Goal: Transaction & Acquisition: Purchase product/service

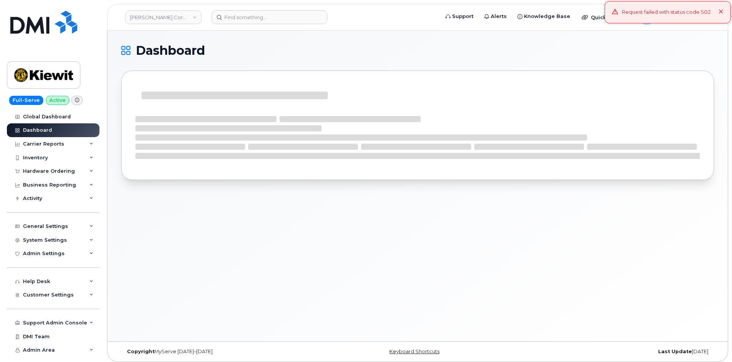
drag, startPoint x: 722, startPoint y: 11, endPoint x: 716, endPoint y: 12, distance: 6.2
click at [722, 11] on icon at bounding box center [721, 12] width 5 height 5
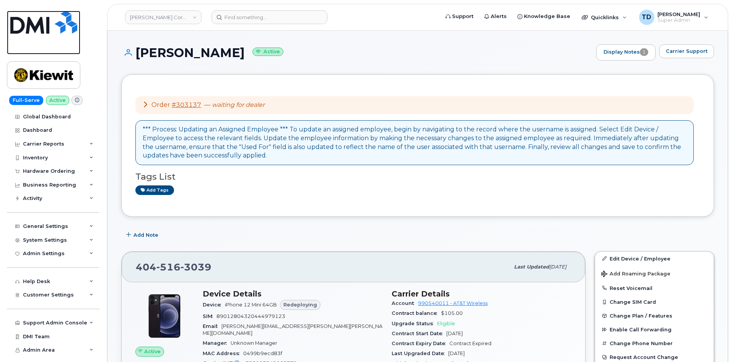
click at [63, 21] on img at bounding box center [43, 22] width 67 height 23
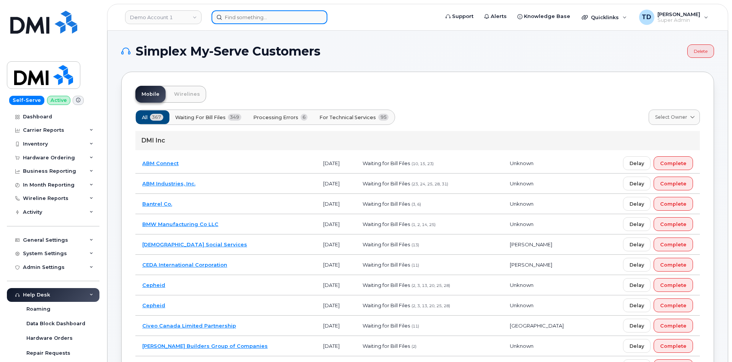
click at [280, 20] on input at bounding box center [270, 17] width 116 height 14
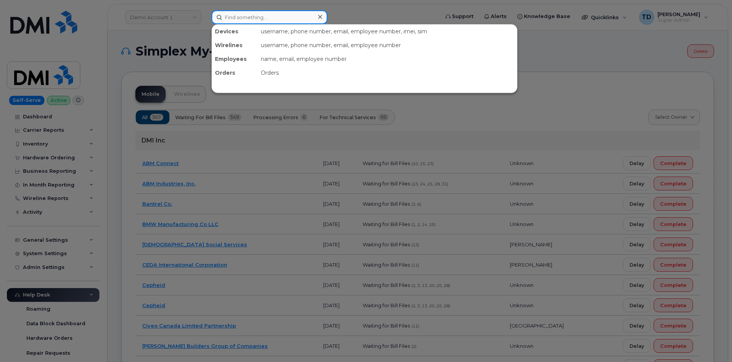
paste input "CS0806812"
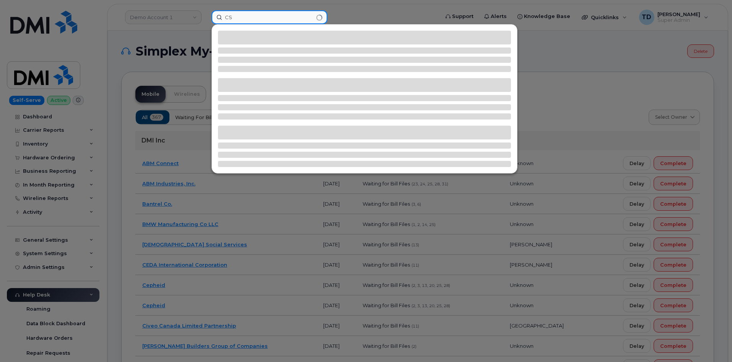
type input "C"
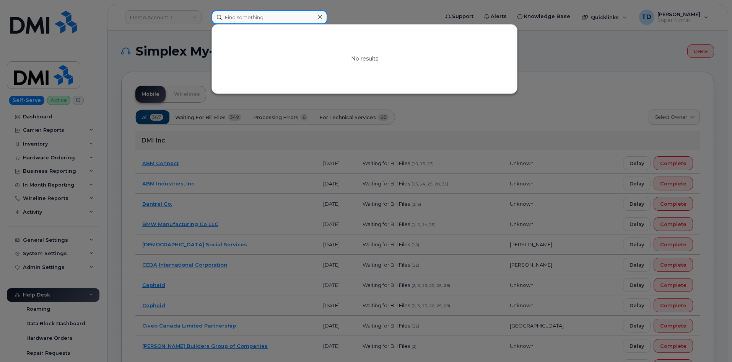
click at [288, 18] on input at bounding box center [270, 17] width 116 height 14
paste input "brendan barnes"
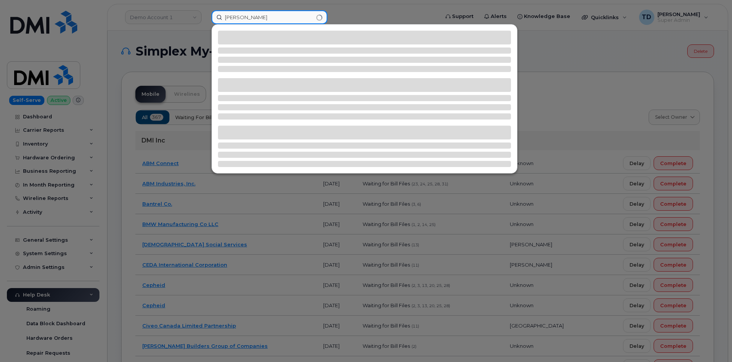
type input "brendan barnes"
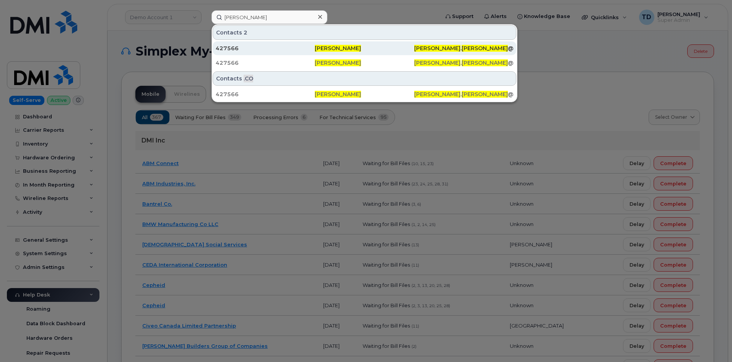
click at [309, 54] on div "427566" at bounding box center [265, 48] width 99 height 14
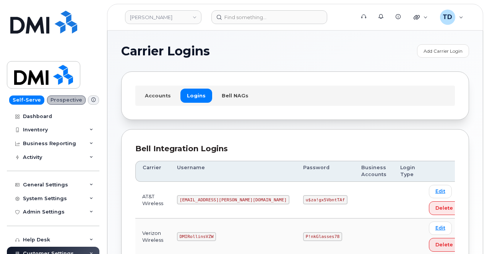
scroll to position [38, 0]
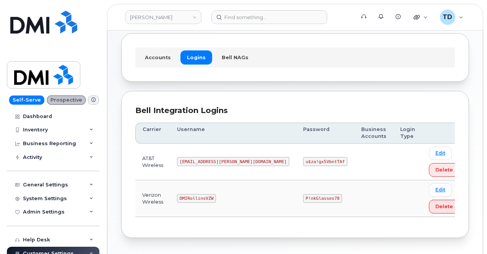
click at [303, 200] on code "P!nkGlasses78" at bounding box center [322, 198] width 39 height 9
click at [303, 197] on code "P!nkGlasses78" at bounding box center [322, 198] width 39 height 9
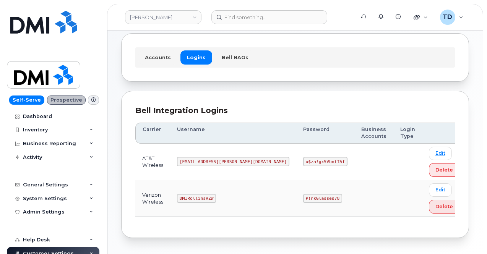
click at [325, 218] on div "Carrier Username Password Business Accounts Login Type AT&T Wireless MS-Rollins…" at bounding box center [295, 170] width 320 height 108
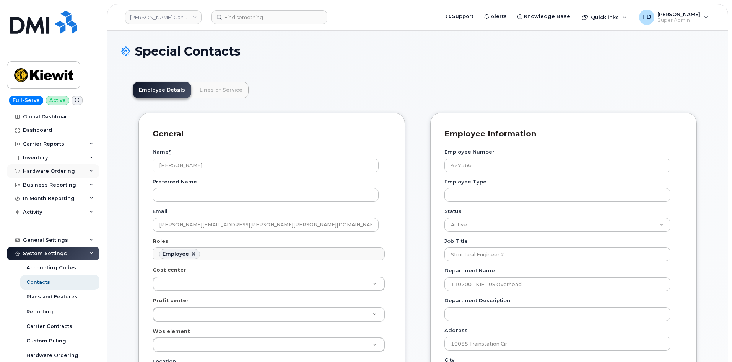
click at [64, 171] on div "Hardware Ordering" at bounding box center [49, 171] width 52 height 6
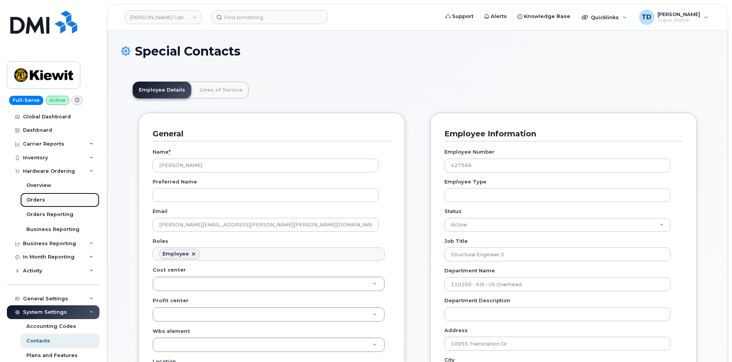
click at [57, 197] on link "Orders" at bounding box center [59, 199] width 79 height 15
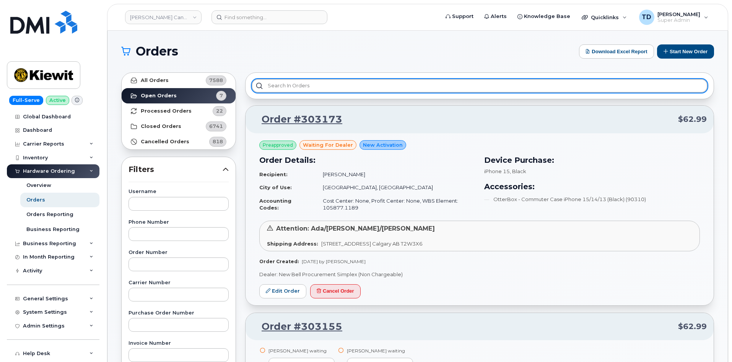
click at [367, 86] on input "text" at bounding box center [480, 86] width 456 height 14
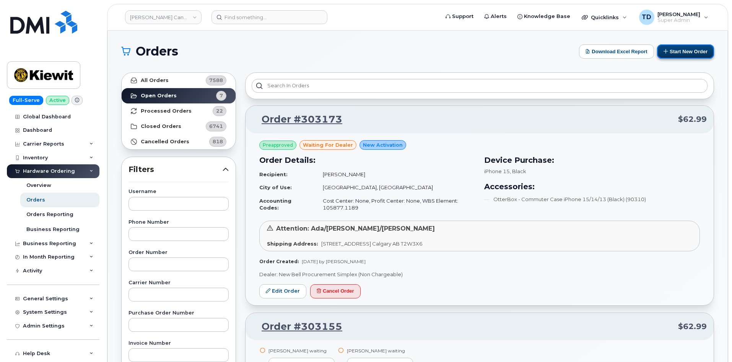
click at [697, 52] on button "Start New Order" at bounding box center [685, 51] width 57 height 14
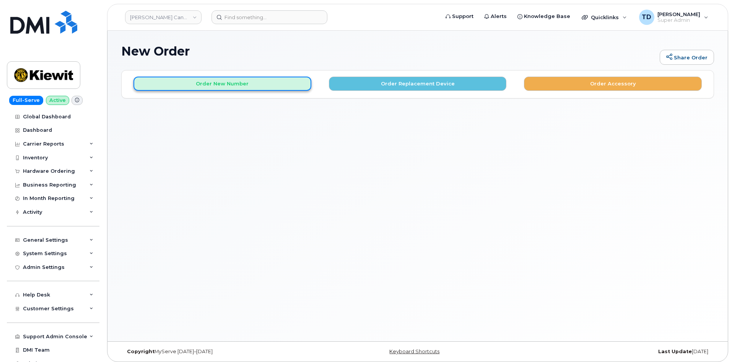
click at [221, 86] on button "Order New Number" at bounding box center [223, 84] width 178 height 14
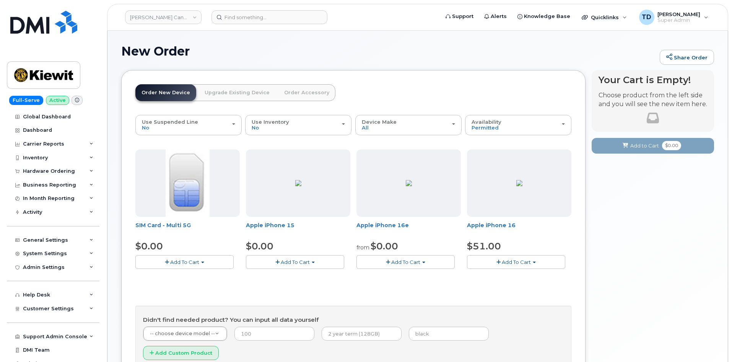
click at [409, 261] on span "Add To Cart" at bounding box center [405, 262] width 29 height 6
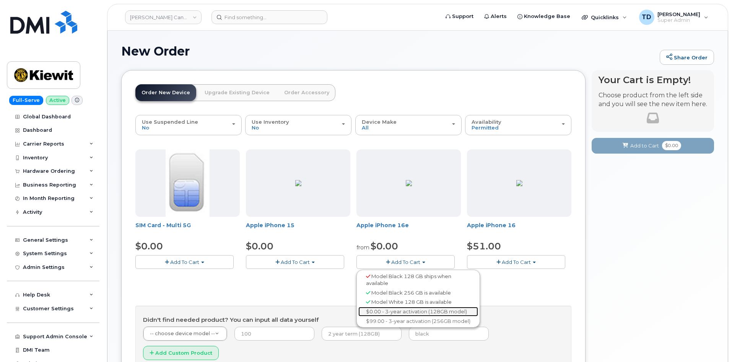
click at [417, 310] on link "$0.00 - 3-year activation (128GB model)" at bounding box center [419, 311] width 120 height 10
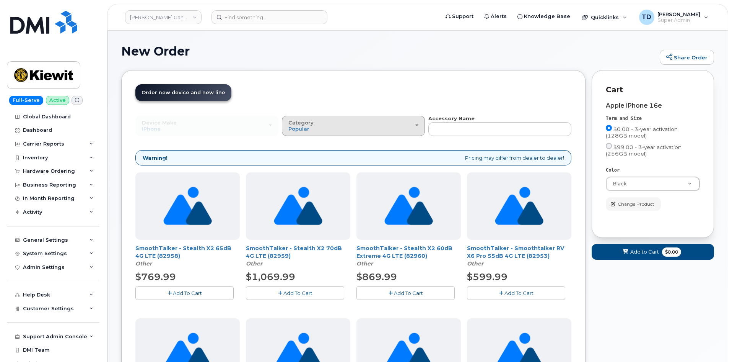
click at [402, 117] on button "Category Popular" at bounding box center [353, 126] width 143 height 20
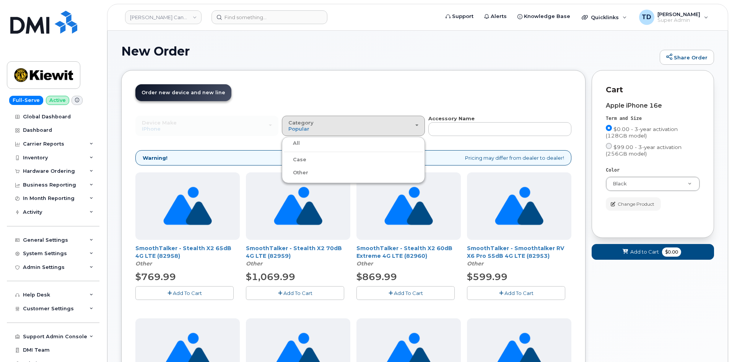
click at [399, 85] on header "Order New Device Upgrade Existing Device Order Accessory Order new device and n…" at bounding box center [353, 99] width 436 height 31
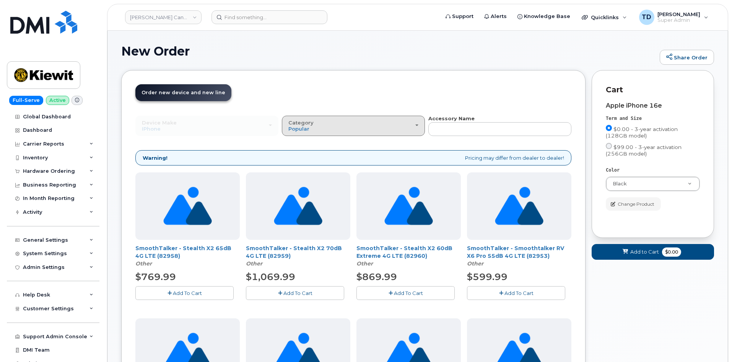
drag, startPoint x: 332, startPoint y: 126, endPoint x: 329, endPoint y: 143, distance: 17.1
click at [332, 126] on div "Category Popular" at bounding box center [354, 126] width 130 height 12
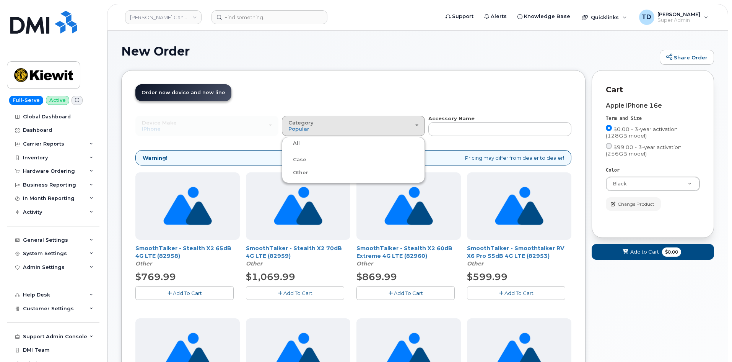
click at [327, 155] on div "Case" at bounding box center [353, 159] width 139 height 9
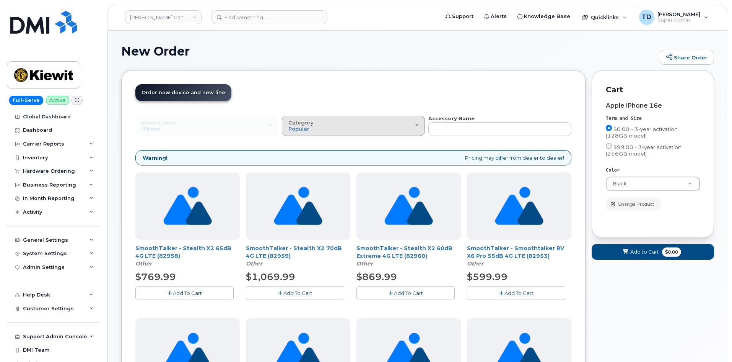
click at [347, 121] on div "Category Popular" at bounding box center [354, 126] width 130 height 12
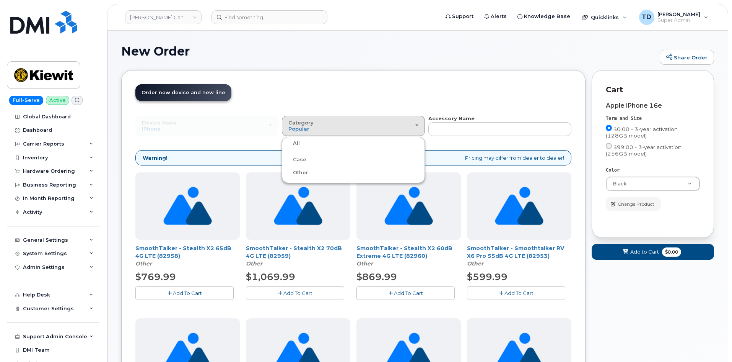
click at [303, 161] on label "Case" at bounding box center [295, 159] width 23 height 9
click at [0, 0] on input "Case" at bounding box center [0, 0] width 0 height 0
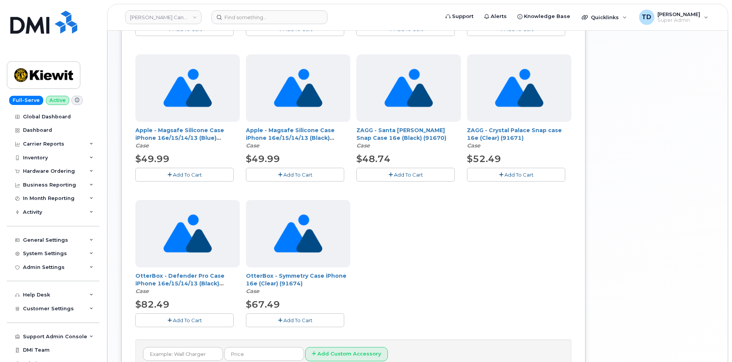
scroll to position [342, 0]
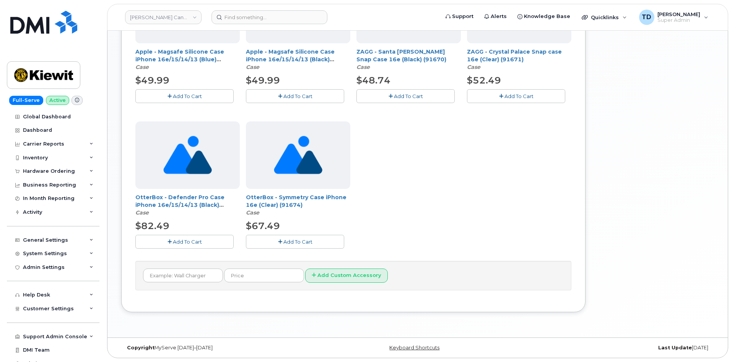
click at [298, 241] on span "Add To Cart" at bounding box center [298, 241] width 29 height 6
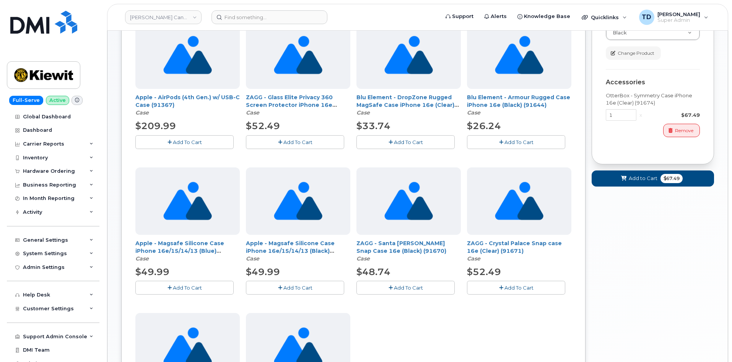
scroll to position [0, 0]
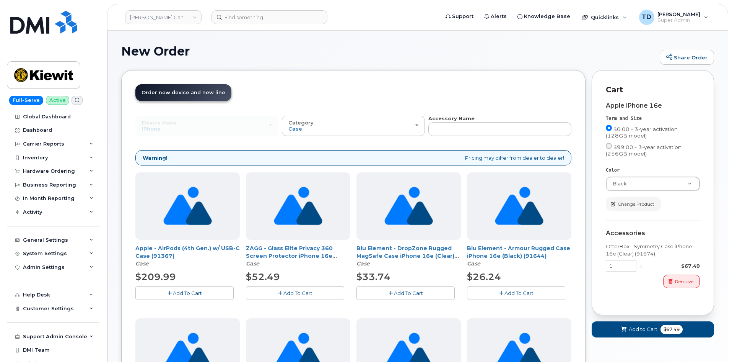
click at [399, 127] on div "Category Case" at bounding box center [354, 126] width 130 height 12
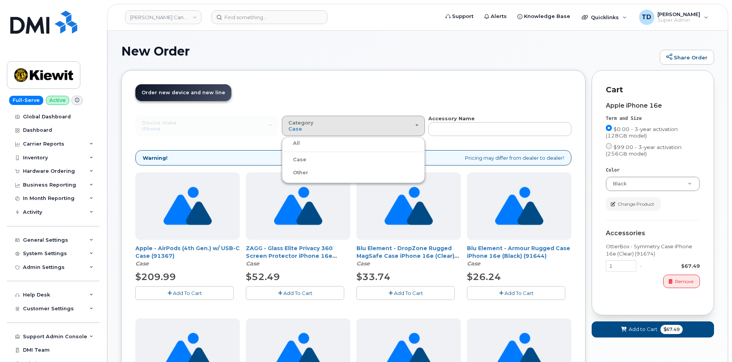
click at [301, 170] on label "Other" at bounding box center [296, 172] width 24 height 9
click at [0, 0] on input "Other" at bounding box center [0, 0] width 0 height 0
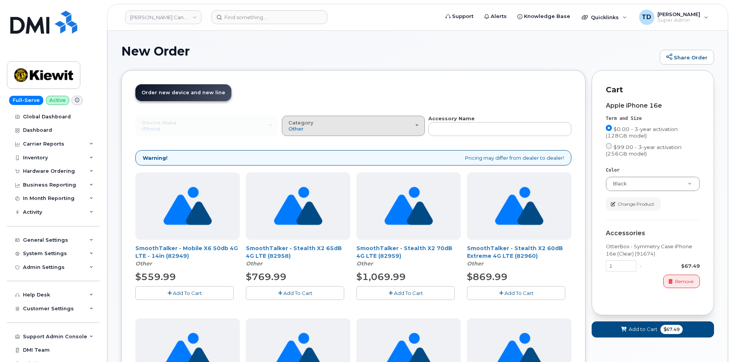
click at [366, 128] on div "Category Other" at bounding box center [354, 126] width 130 height 12
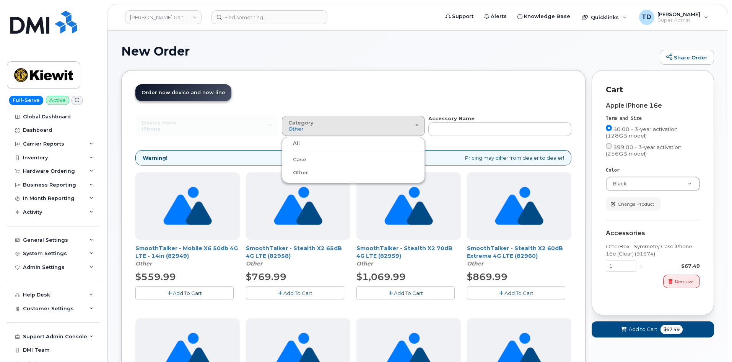
click at [387, 90] on header "Order New Device Upgrade Existing Device Order Accessory Order new device and n…" at bounding box center [353, 99] width 436 height 31
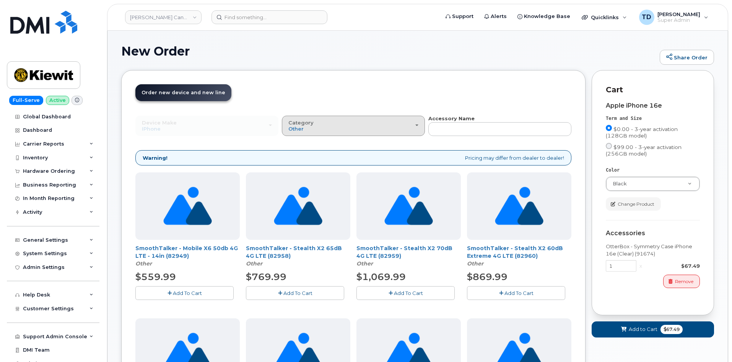
click at [350, 134] on button "Category Other" at bounding box center [353, 126] width 143 height 20
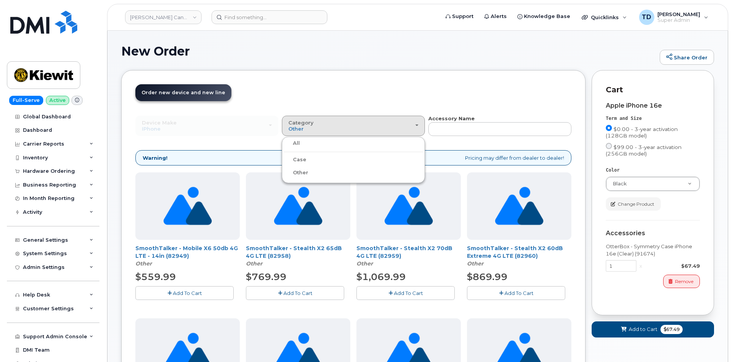
click at [298, 145] on label "All" at bounding box center [292, 143] width 16 height 9
click at [0, 0] on input "All" at bounding box center [0, 0] width 0 height 0
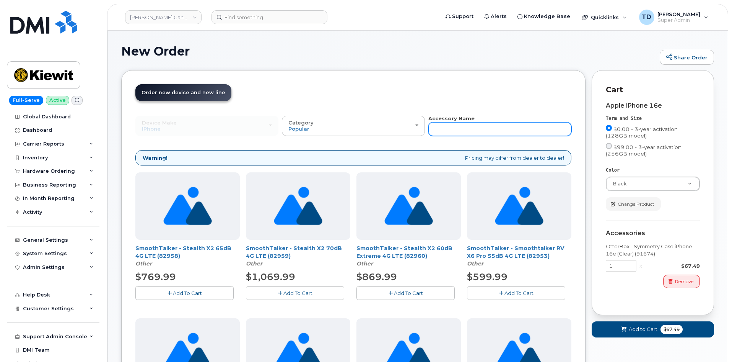
drag, startPoint x: 449, startPoint y: 129, endPoint x: 429, endPoint y: 170, distance: 46.5
click at [450, 128] on input "text" at bounding box center [500, 129] width 143 height 14
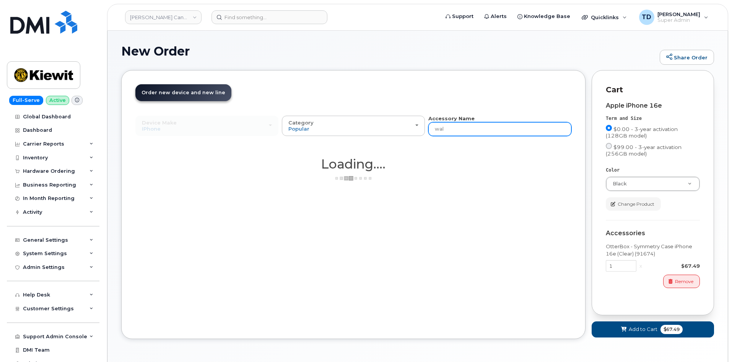
type input "wall"
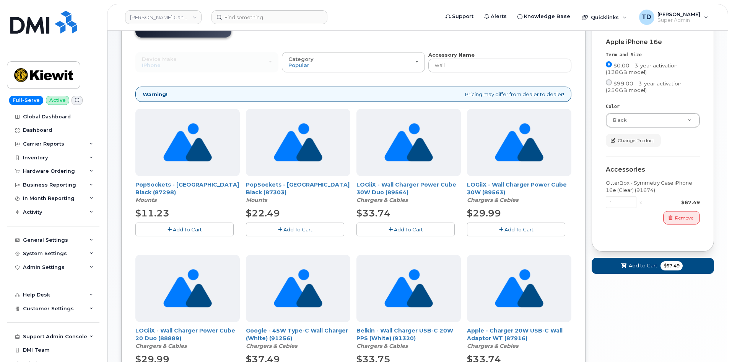
scroll to position [153, 0]
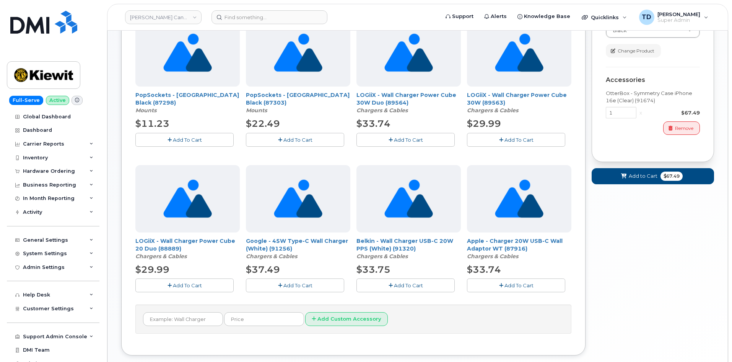
click at [538, 282] on button "Add To Cart" at bounding box center [516, 284] width 98 height 13
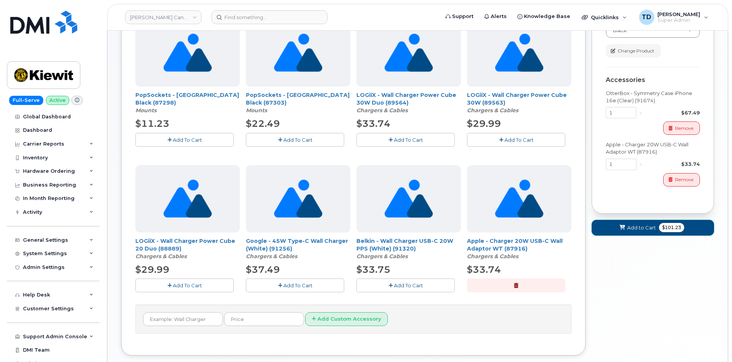
click at [677, 233] on button "Add to Cart $101.23" at bounding box center [653, 228] width 122 height 16
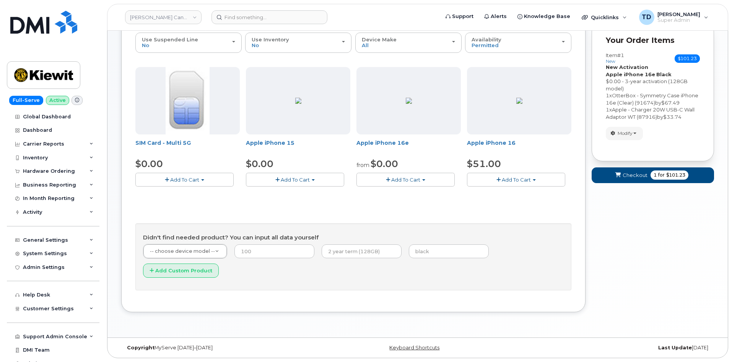
scroll to position [63, 0]
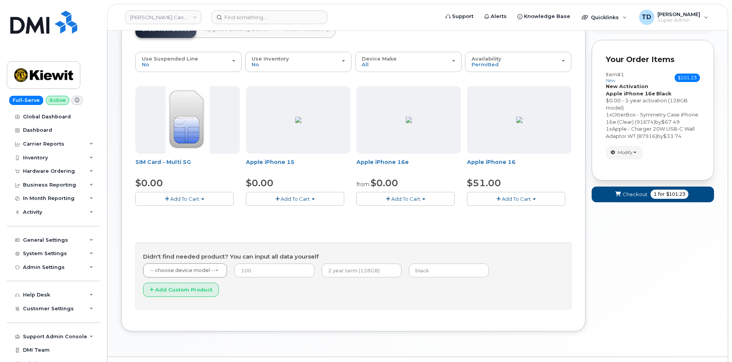
click at [429, 199] on button "Add To Cart" at bounding box center [406, 198] width 98 height 13
click at [608, 248] on div "Your Cart is Empty! Choose product from the left side and you will see the new …" at bounding box center [653, 175] width 122 height 336
click at [647, 202] on form "Your Order Items Item #1 new $101.23 Accessories Only SIM Only Activation New A…" at bounding box center [653, 125] width 122 height 170
click at [660, 193] on span "for" at bounding box center [662, 194] width 10 height 7
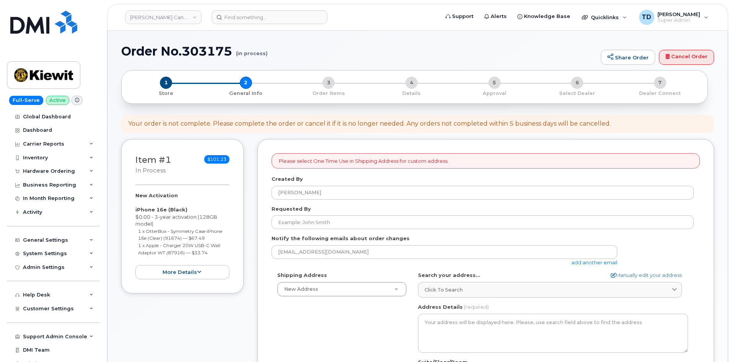
select select
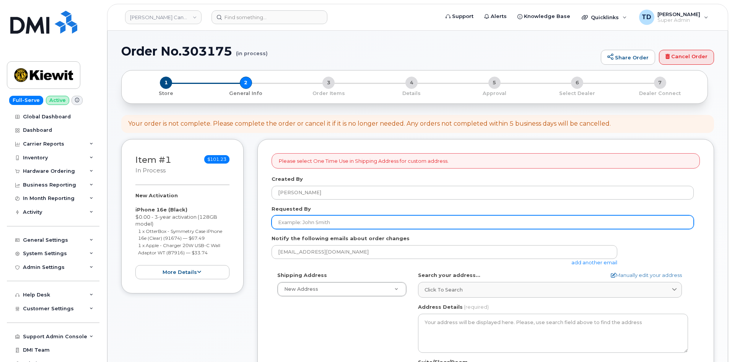
click at [369, 225] on input "Requested By" at bounding box center [483, 222] width 422 height 14
click at [373, 218] on input "Requested By" at bounding box center [483, 222] width 422 height 14
paste input "Brendan Barnes"
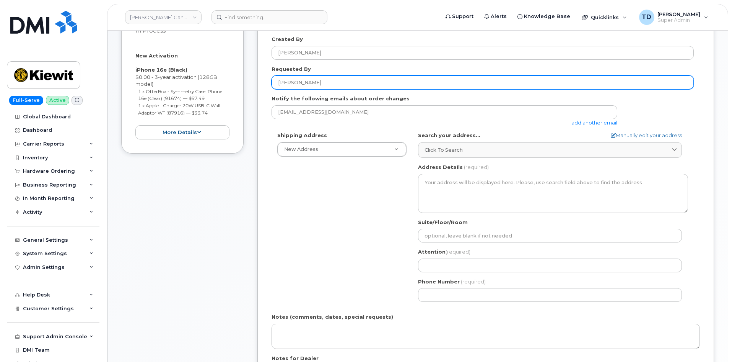
scroll to position [153, 0]
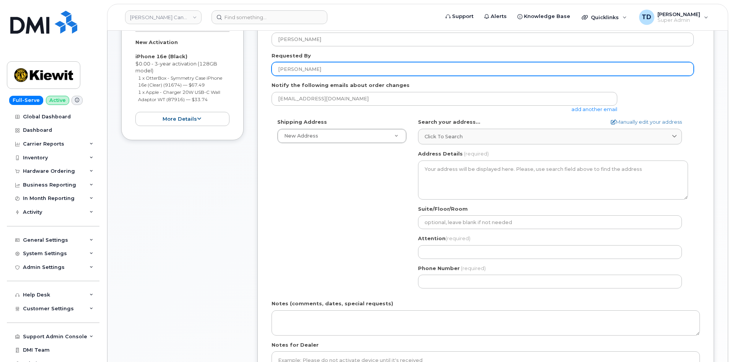
type input "Brendan Barnes"
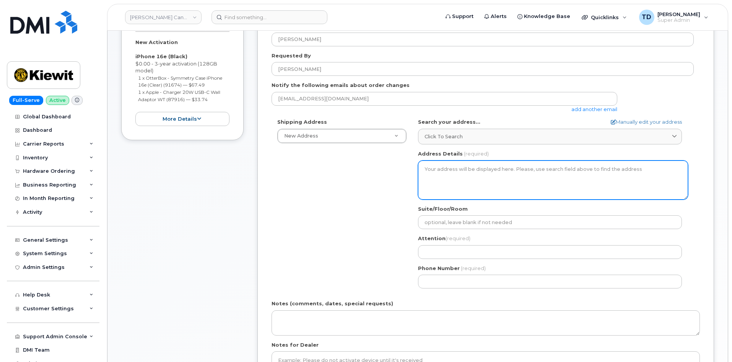
click at [478, 195] on textarea "Address Details" at bounding box center [553, 179] width 270 height 39
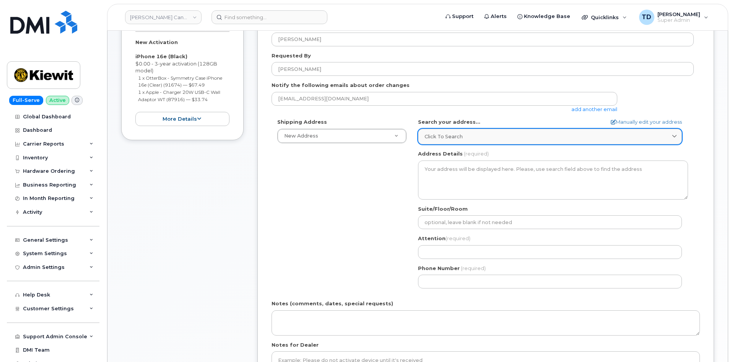
click at [483, 140] on link "Click to search" at bounding box center [550, 137] width 264 height 16
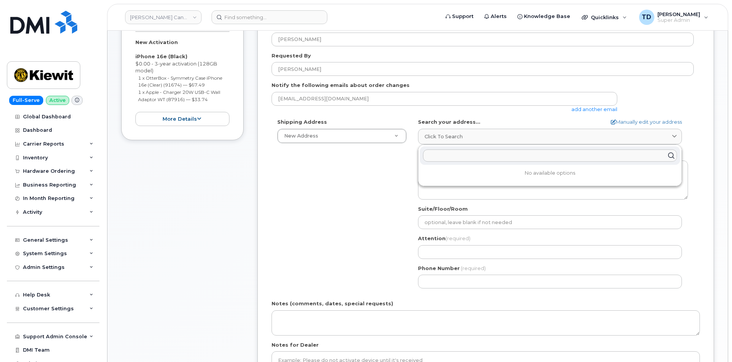
paste input "107 State Francis St 32nd Floor Mobile Alabama 36602"
type input "107 State Francis St 32nd Floor Mobile Alabama 36602"
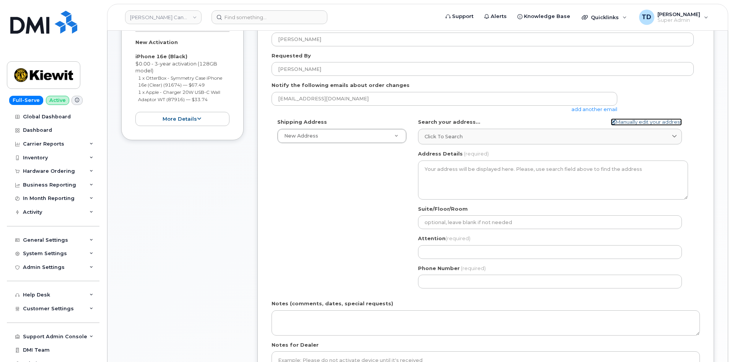
click at [657, 123] on link "Manually edit your address" at bounding box center [646, 121] width 71 height 7
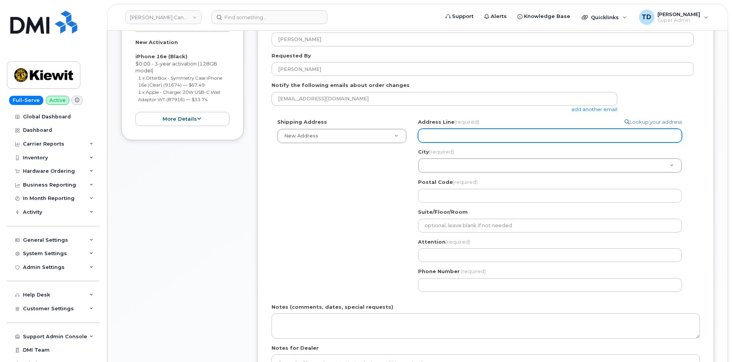
click at [612, 139] on input "Address Line (required)" at bounding box center [550, 136] width 264 height 14
click at [455, 134] on input "Address Line (required)" at bounding box center [550, 136] width 264 height 14
paste input "107 State Francis St"
select select
type input "107 State Francis St"
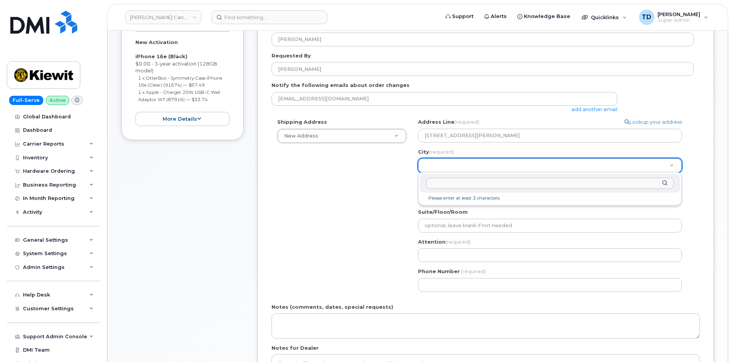
type input "Mobile"
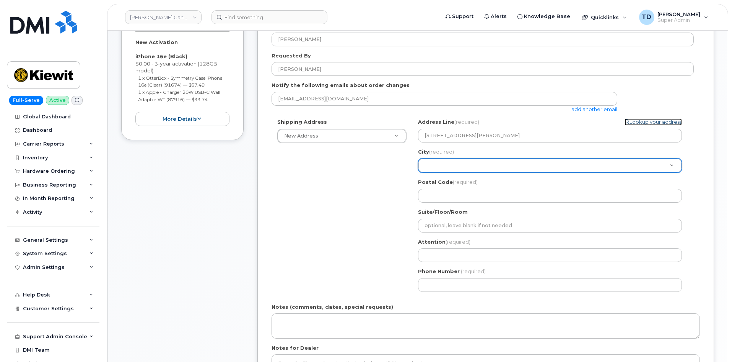
click at [667, 123] on link "Lookup your address" at bounding box center [653, 121] width 57 height 7
select select
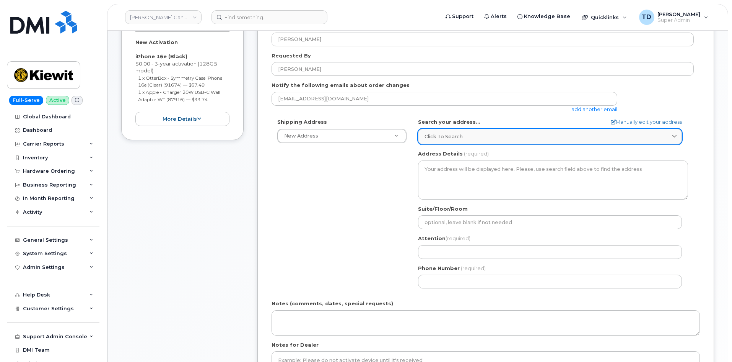
click at [597, 132] on link "Click to search" at bounding box center [550, 137] width 264 height 16
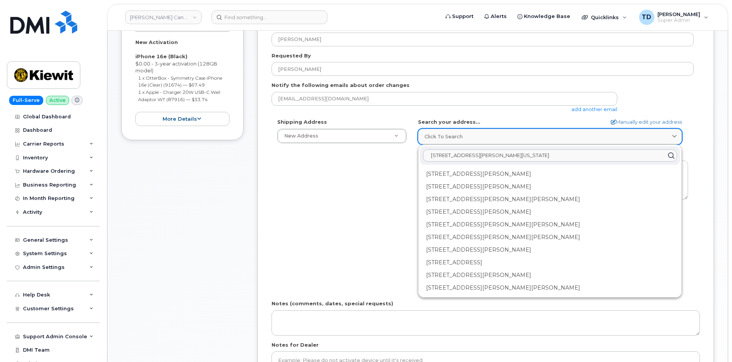
paste input "107 Saint Francis St 32nd Floor Mobile Alabama 36602"
type input "107 State Francis St 32nd Floor Mobile Alabama 36602107 Saint Francis St 32nd F…"
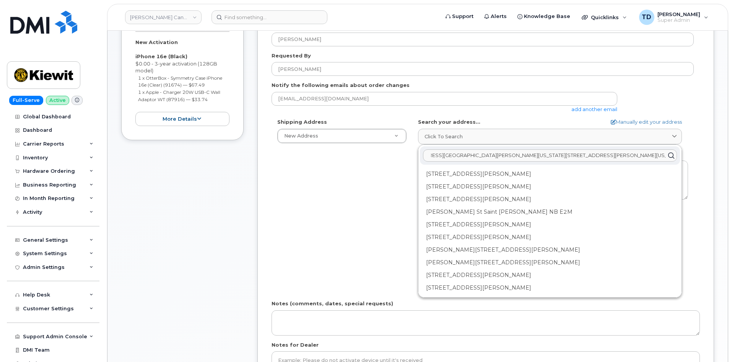
click at [534, 156] on input "107 State Francis St 32nd Floor Mobile Alabama 36602107 Saint Francis St 32nd F…" at bounding box center [550, 155] width 254 height 12
click at [533, 156] on input "107 State Francis St 32nd Floor Mobile Alabama 36602107 Saint Francis St 32nd F…" at bounding box center [550, 155] width 254 height 12
paste input "107 Saint Francis St 32nd Floor Mobile Alabama 36602"
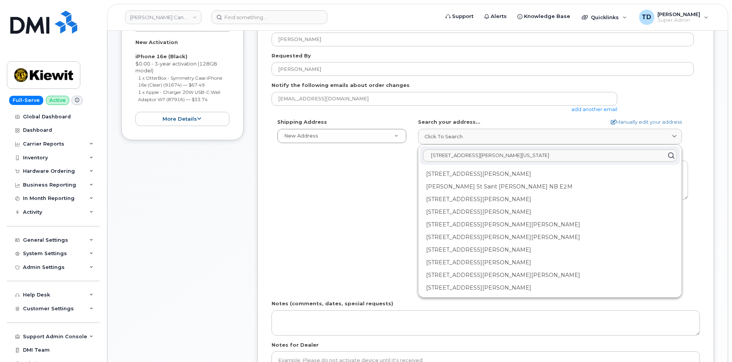
type input "107 Saint Francis St 32nd Floor Mobile Alabama 36602"
click at [371, 205] on div "Shipping Address New Address New Address 12250 33 St NE Beaver Marine Limited C…" at bounding box center [483, 206] width 422 height 176
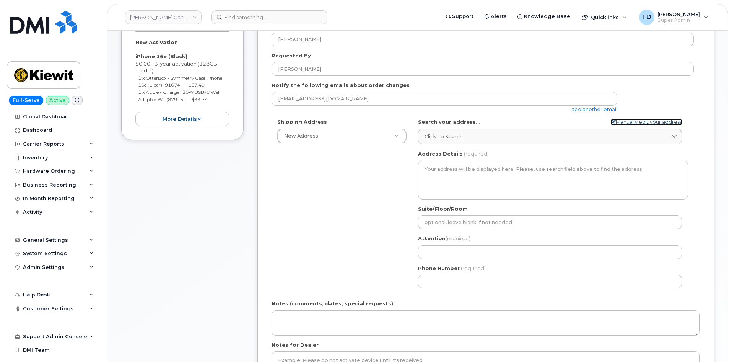
click at [667, 124] on link "Manually edit your address" at bounding box center [646, 121] width 71 height 7
select select
type input "107 State Francis St"
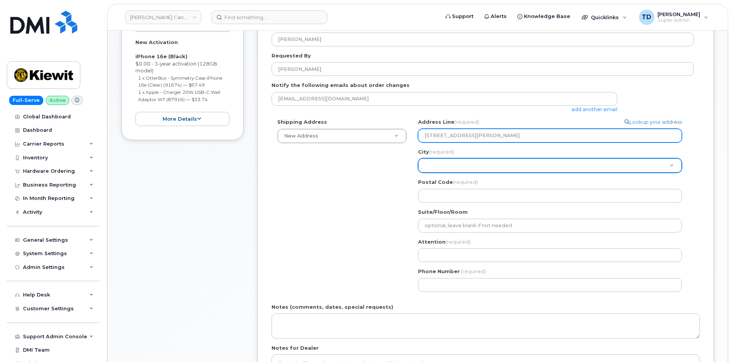
click at [517, 137] on input "107 State Francis St" at bounding box center [550, 136] width 264 height 14
click at [449, 136] on input "107 State Francis St" at bounding box center [550, 136] width 264 height 14
select select
type input "107 Stat Francis St"
select select
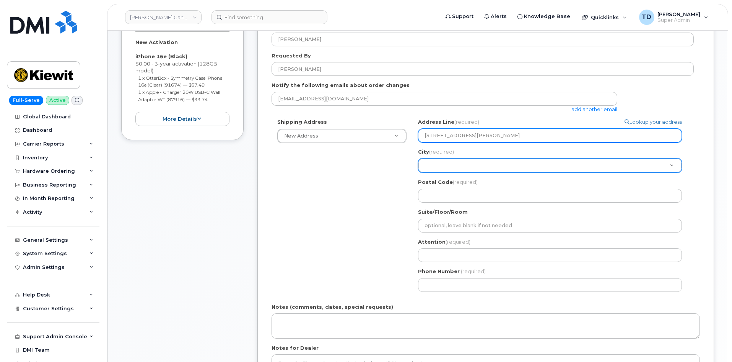
type input "107 Sta Francis St"
select select
type input "107 St Francis St"
select select
type input "107 S Francis St"
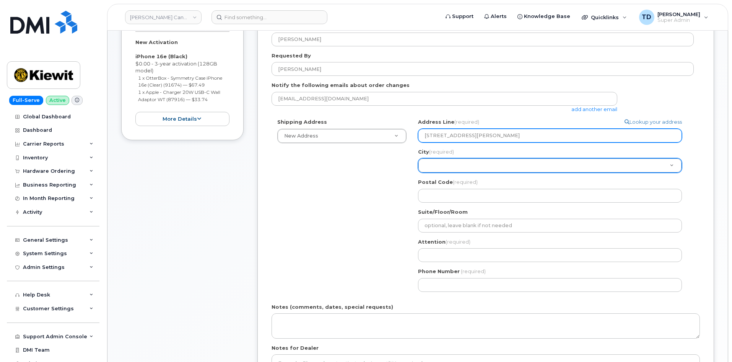
select select
type input "107 Sa Francis St"
select select
type input "107 Sai Francis St"
select select
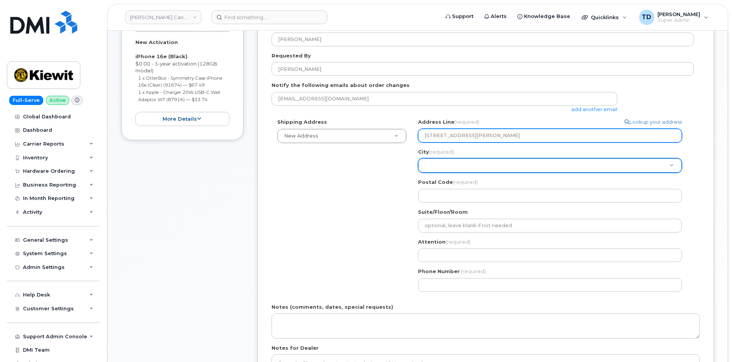
type input "107 Sain Francis St"
select select
type input "107 Saint Francis St"
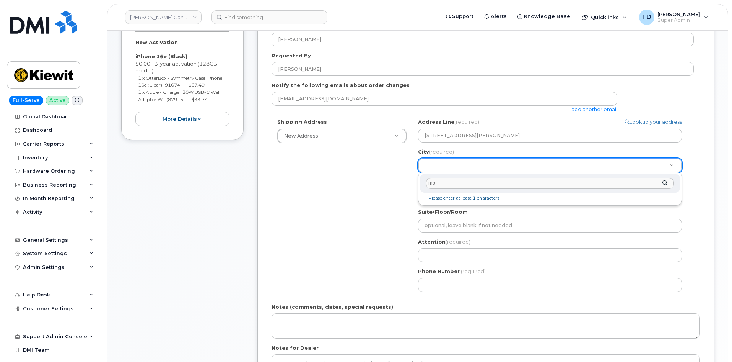
type input "m"
type input "Mobile"
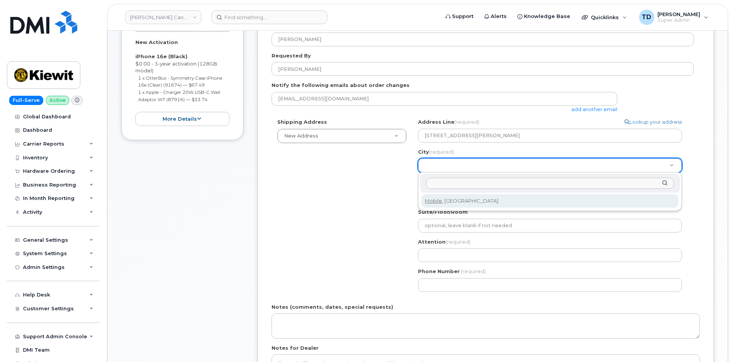
drag, startPoint x: 370, startPoint y: 222, endPoint x: 374, endPoint y: 222, distance: 4.6
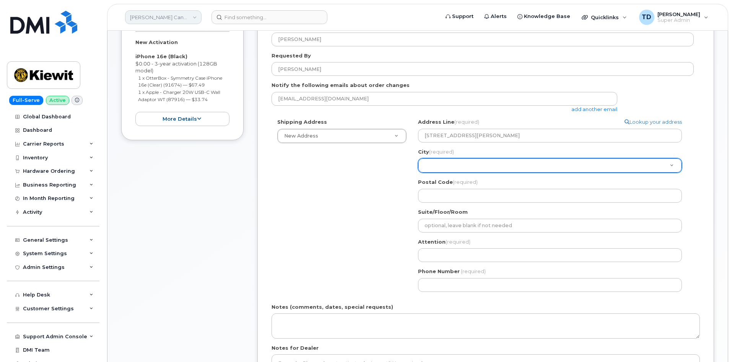
click at [182, 16] on link "Kiewit Canada Inc" at bounding box center [163, 17] width 77 height 14
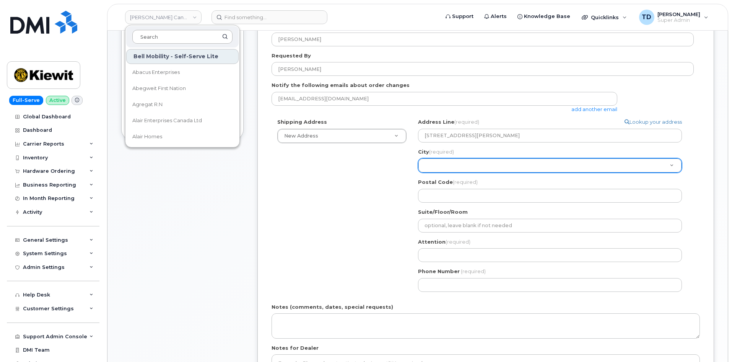
click at [166, 36] on input at bounding box center [182, 37] width 100 height 14
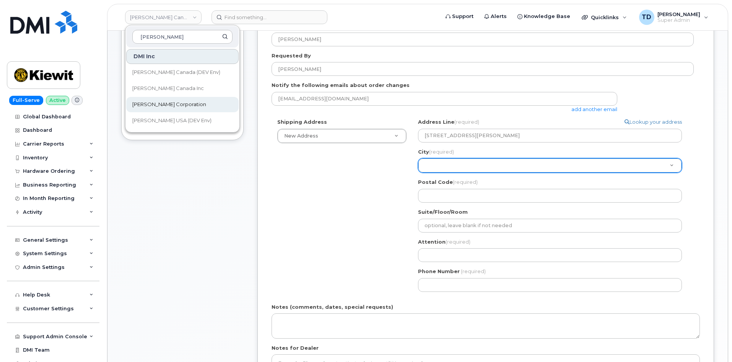
type input "kiewit"
click at [166, 99] on link "[PERSON_NAME] Corporation" at bounding box center [182, 104] width 112 height 15
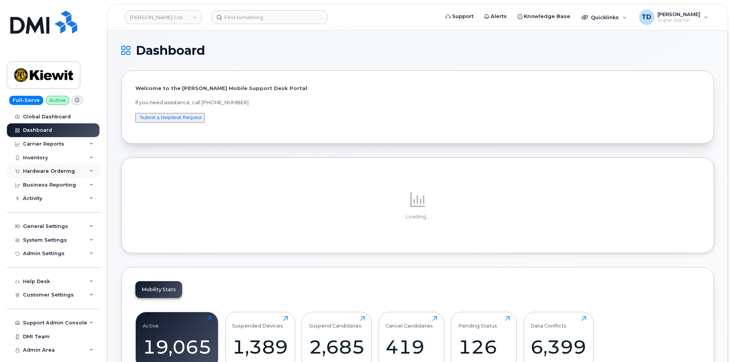
click at [51, 170] on div "Hardware Ordering" at bounding box center [49, 171] width 52 height 6
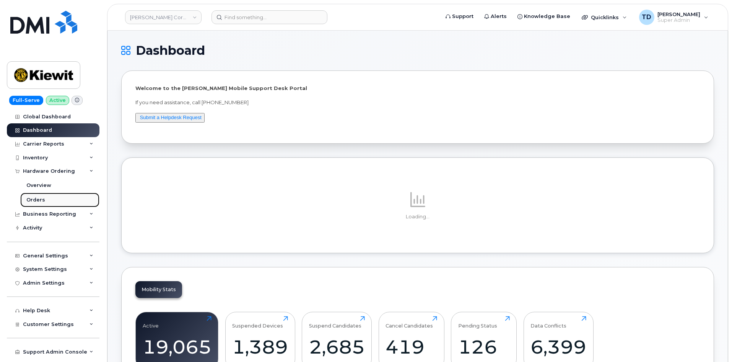
click at [65, 195] on link "Orders" at bounding box center [59, 199] width 79 height 15
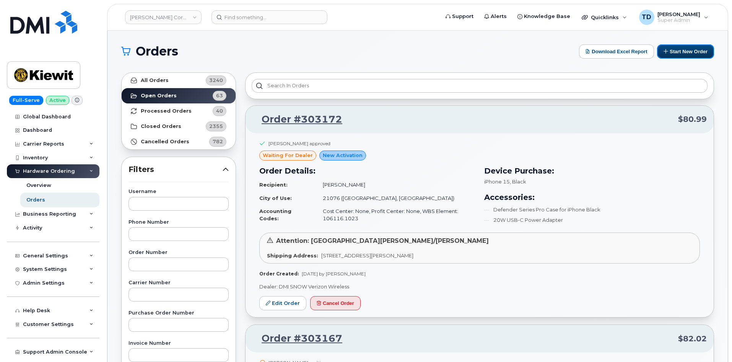
click at [694, 55] on button "Start New Order" at bounding box center [685, 51] width 57 height 14
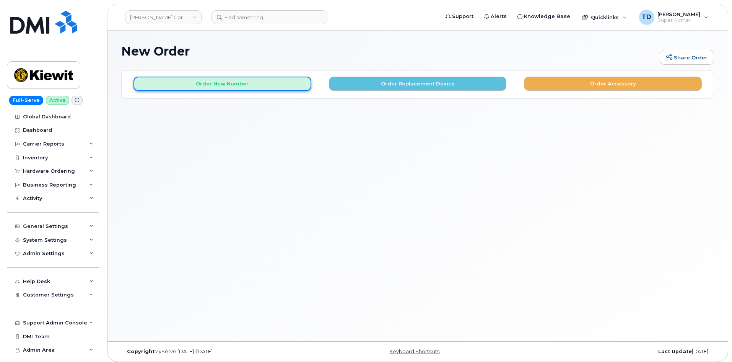
click at [263, 85] on button "Order New Number" at bounding box center [223, 84] width 178 height 14
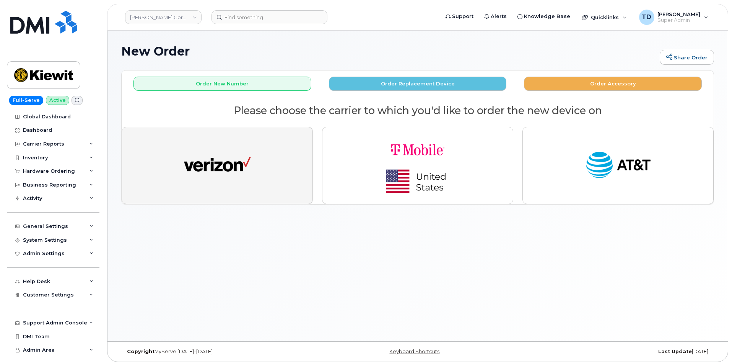
click at [268, 163] on button "button" at bounding box center [217, 165] width 191 height 77
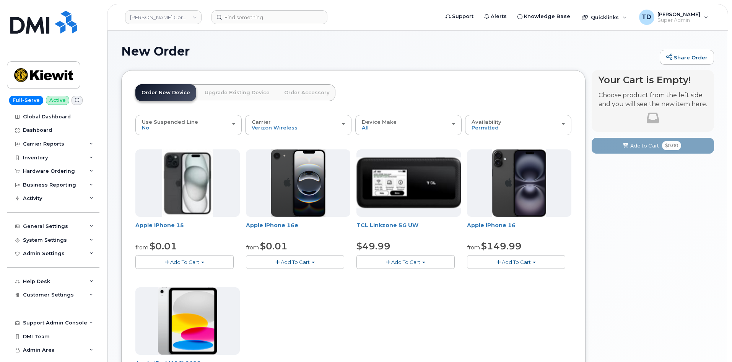
click at [295, 260] on span "Add To Cart" at bounding box center [295, 262] width 29 height 6
click at [302, 274] on link "$0.01 - 2 Year Activation (128GB)" at bounding box center [297, 276] width 99 height 10
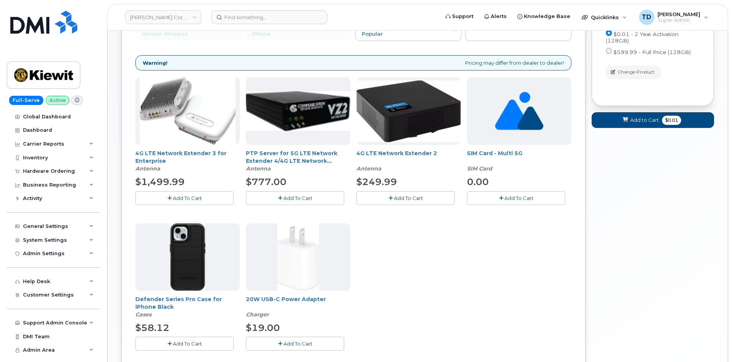
scroll to position [115, 0]
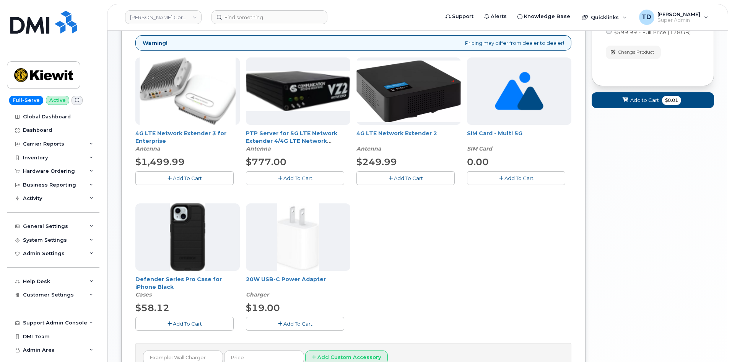
click at [193, 320] on button "Add To Cart" at bounding box center [184, 322] width 98 height 13
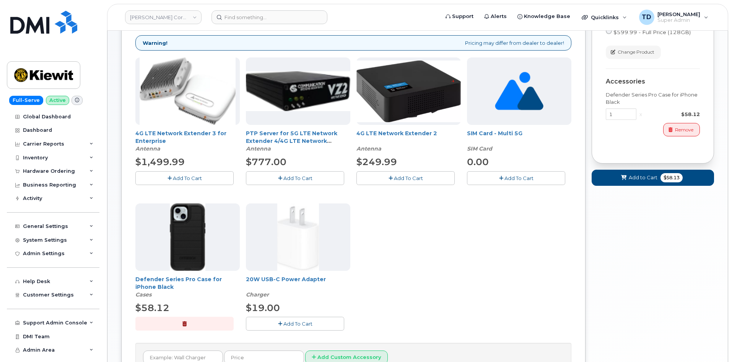
click at [300, 323] on span "Add To Cart" at bounding box center [298, 323] width 29 height 6
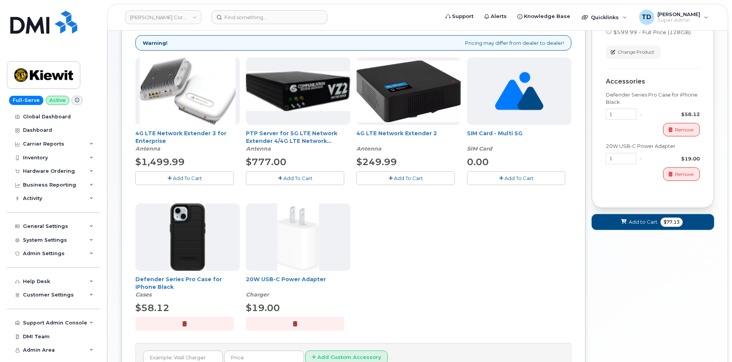
click at [650, 219] on span "Add to Cart" at bounding box center [643, 221] width 29 height 7
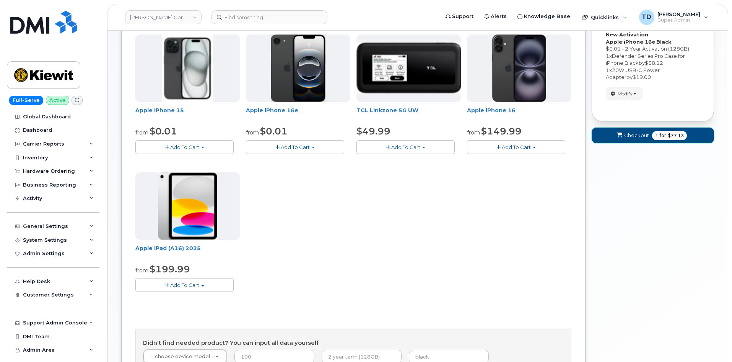
click at [649, 132] on button "Checkout 1 for $77.13" at bounding box center [653, 135] width 122 height 16
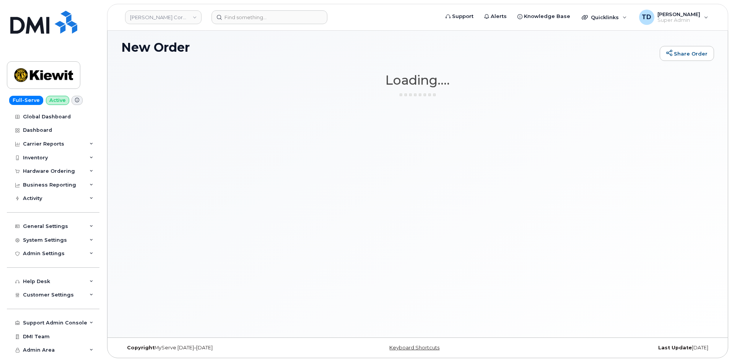
scroll to position [4, 0]
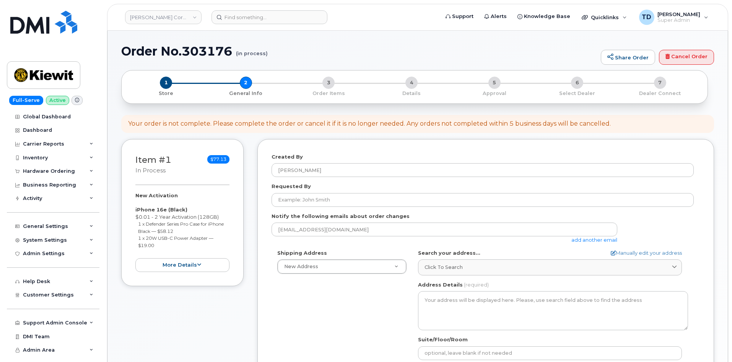
select select
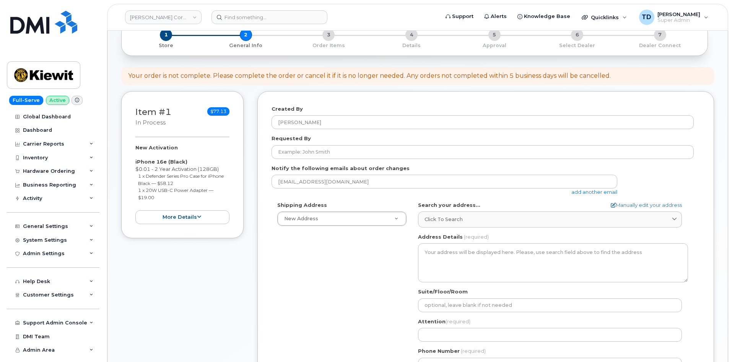
scroll to position [115, 0]
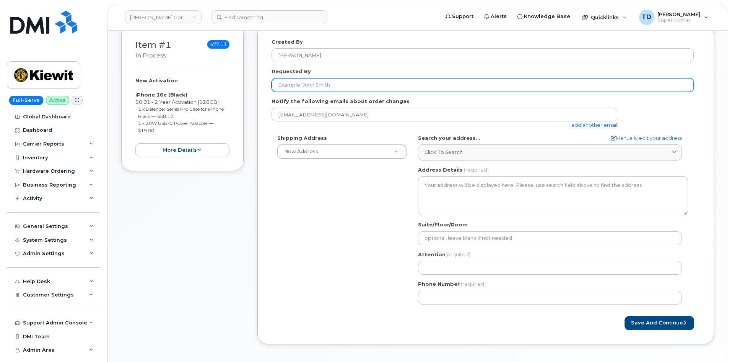
click at [329, 90] on input "Requested By" at bounding box center [483, 85] width 422 height 14
paste input "[PERSON_NAME]"
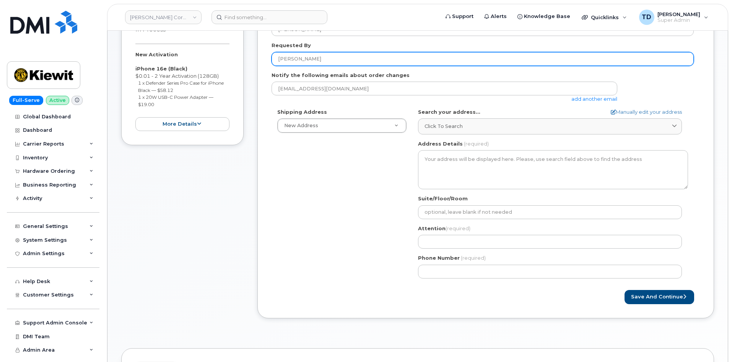
scroll to position [191, 0]
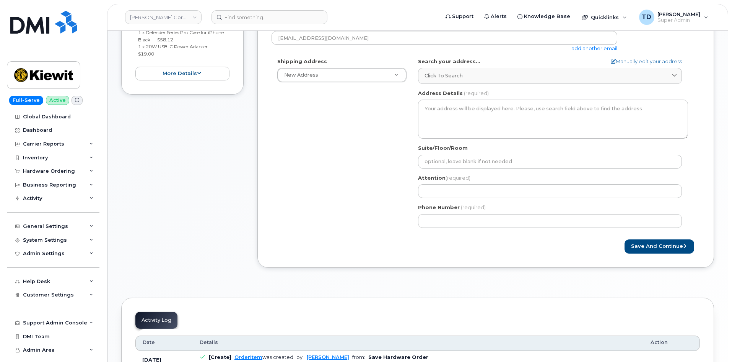
type input "[PERSON_NAME]"
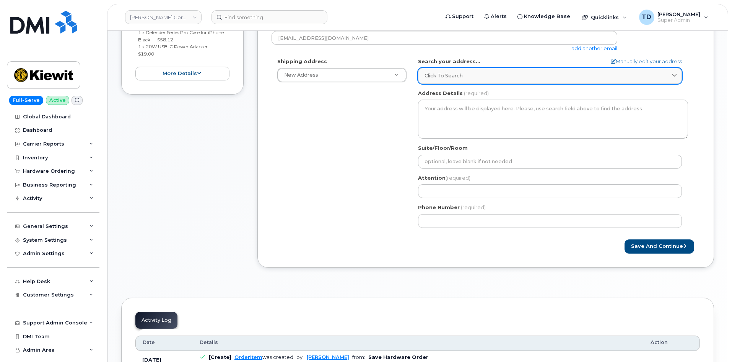
click at [486, 75] on div "Click to search" at bounding box center [550, 75] width 251 height 7
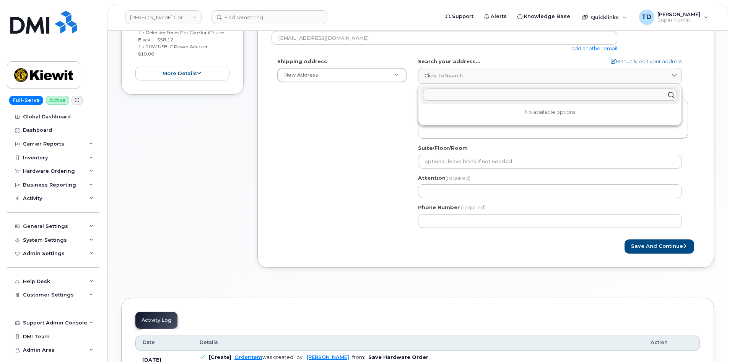
paste input "[STREET_ADDRESS][PERSON_NAME][US_STATE]"
type input "[STREET_ADDRESS][PERSON_NAME][US_STATE]"
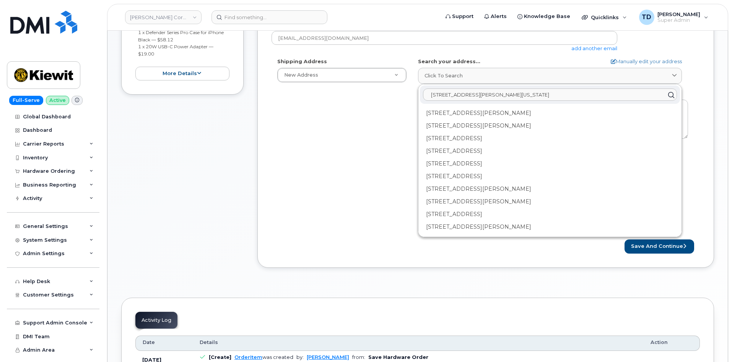
drag, startPoint x: 579, startPoint y: 93, endPoint x: 367, endPoint y: 98, distance: 211.7
click at [367, 98] on div "Shipping Address New Address New Address [STREET_ADDRESS][PERSON_NAME] AB Searc…" at bounding box center [483, 146] width 422 height 176
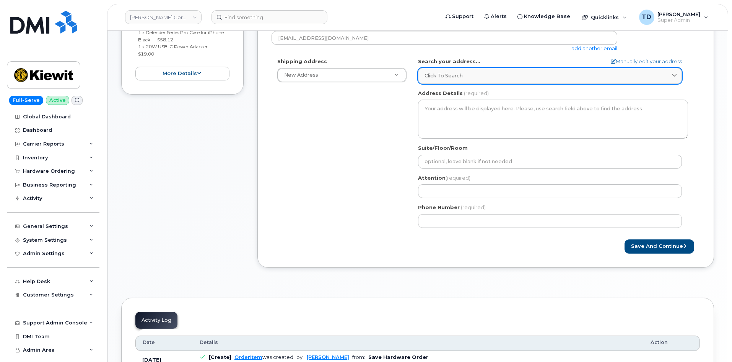
click at [660, 69] on link "Click to search" at bounding box center [550, 76] width 264 height 16
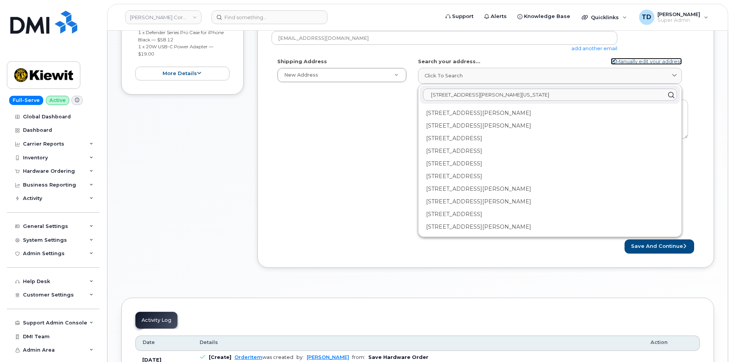
click at [648, 58] on link "Manually edit your address" at bounding box center [646, 61] width 71 height 7
select select
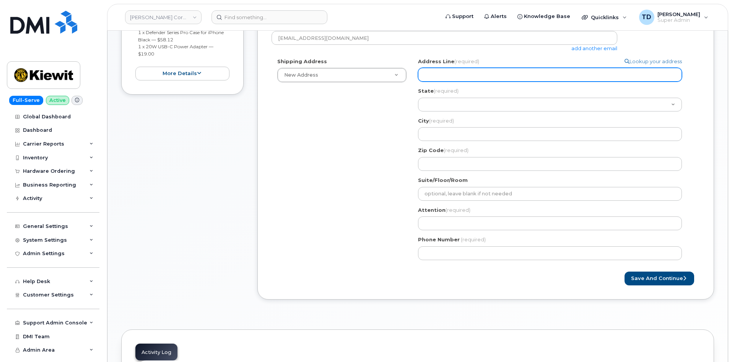
click at [558, 70] on input "Address Line (required)" at bounding box center [550, 75] width 264 height 14
paste input "107 State Francis St 32nd Floor Mobile Alabama 36602"
select select
type input "107 State Francis St 32nd Floor Mobile Alabama 36602"
drag, startPoint x: 572, startPoint y: 77, endPoint x: 442, endPoint y: 83, distance: 130.6
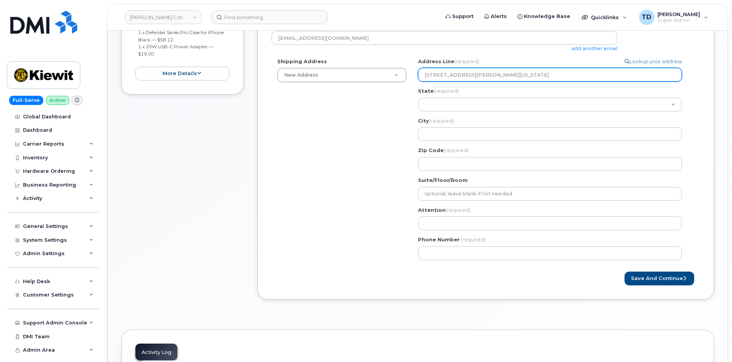
click at [442, 83] on div "Address Line (required) Lookup your address 107 State Francis St 32nd Floor Mob…" at bounding box center [553, 114] width 270 height 113
select select
type input "107 S"
select select
type input "107 Sa"
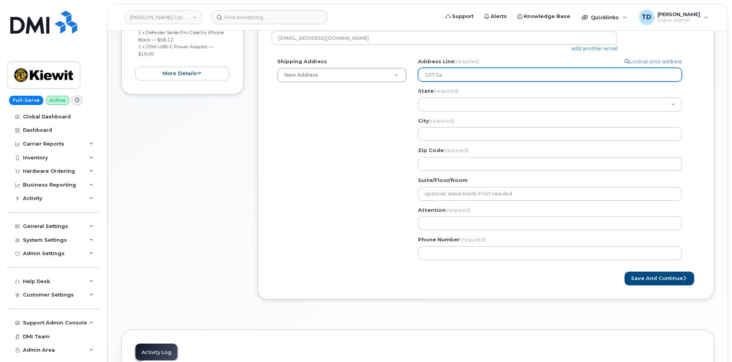
select select
type input "107 Sai"
select select
type input "107 Sain"
select select
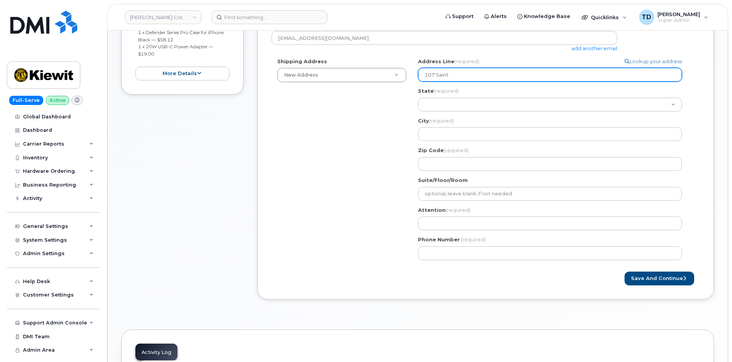
type input "107 Saint"
paste input "107 State Francis St 32nd Floor Mobile Alabama 36602"
select select
type input "107 Saint 107 State Francis St 32nd Floor Mobile Alabama 36602"
select select
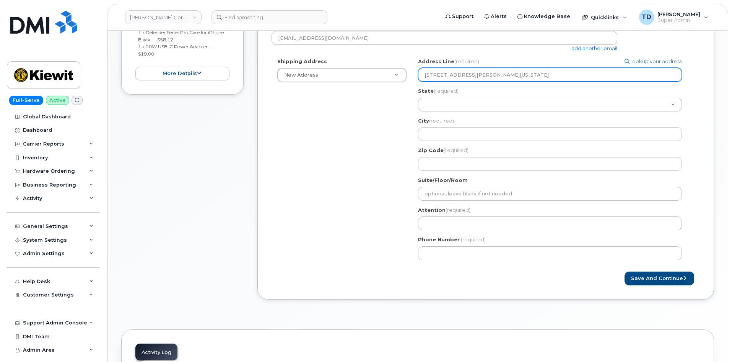
type input "107 Saint 107 State Francis St 32nd Floor Mobile Alabama 3660"
select select
type input "107 Saint 107 State Francis St 32nd Floor Mobile Alabama 366"
select select
type input "107 Saint 107 State Francis St 32nd Floor Mobile Alabama 36"
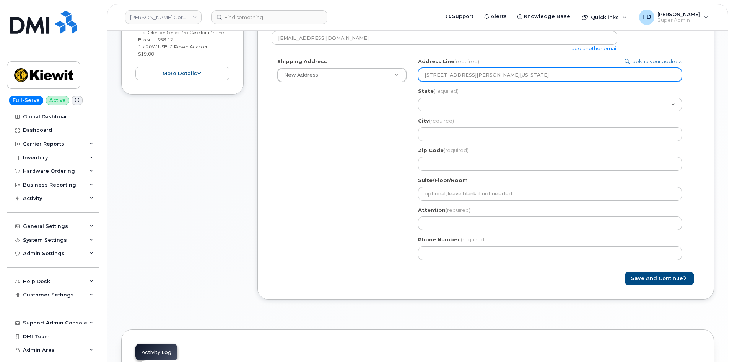
select select
type input "107 Saint 107 State Francis St 32nd Floor Mobile Alabama 3"
select select
type input "107 Saint 107 State Francis St 32nd Floor Mobile Alabama"
select select
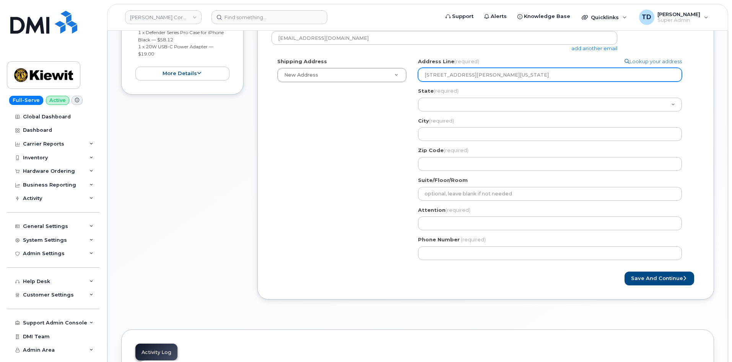
type input "107 Saint 107 State Francis St 32nd Floor Mobile Alabam"
select select
type input "107 Saint 107 State Francis St 32nd Floor Mobile Alab"
select select
type input "107 Saint 107 State Francis St 32nd Floor Mobile Ala"
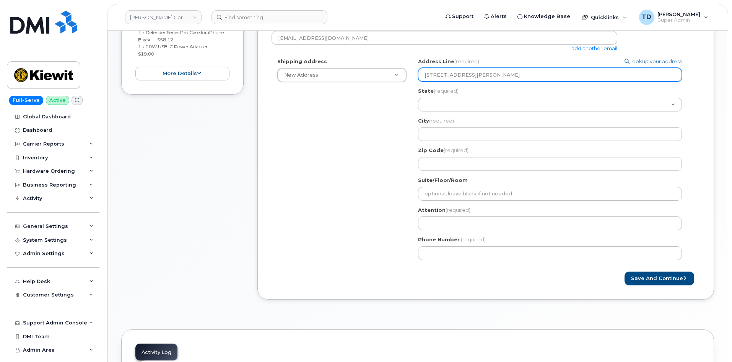
select select
type input "107 Saint 107 State Francis St 32nd Floor Mobile Al"
select select
type input "107 Saint 107 State Francis St 32nd Floor Mobile A"
select select
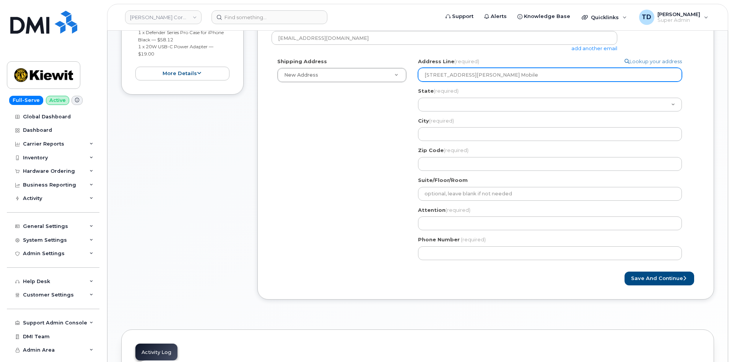
type input "107 Saint 107 State Francis St 32nd Floor Mobile"
select select
type input "107 Saint 107 State Francis St 32nd Floor Mobil"
select select
type input "107 Saint 107 State Francis St 32nd Floor Mobi"
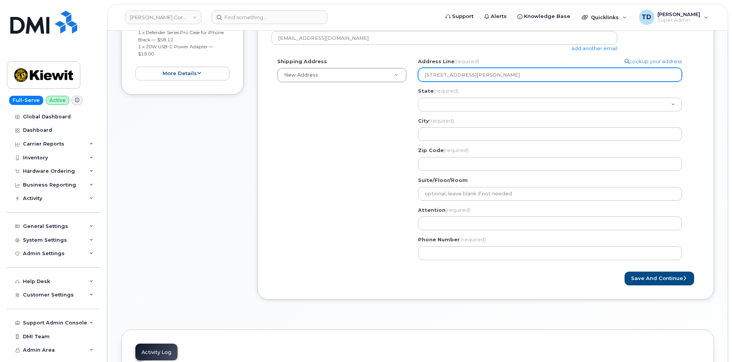
select select
type input "107 Saint 107 State Francis St 32nd Floor Mob"
select select
type input "107 Saint 107 State Francis St 32nd Floor Mo"
select select
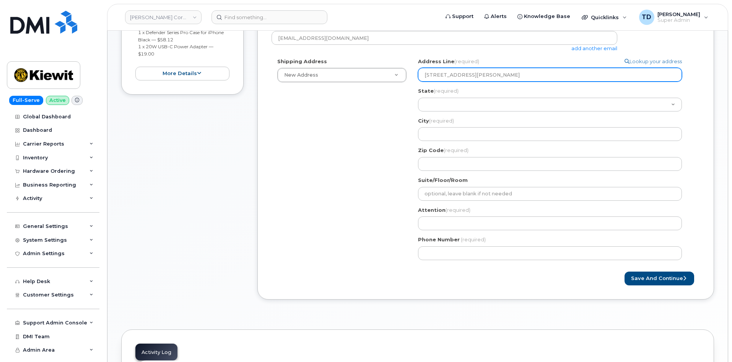
type input "107 Saint 107 State Francis St 32nd Floor M"
select select
type input "107 Saint 107 State Francis St 32nd Floor"
select select
type input "107 Saint 107 State Francis St 32nd Floo"
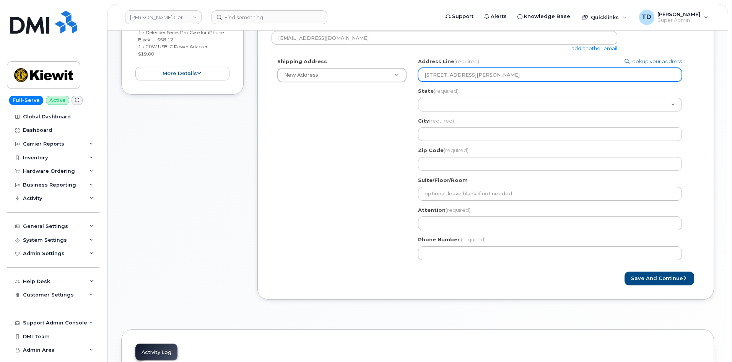
select select
type input "107 Saint 107 State Francis St 32nd Flo"
select select
type input "107 Saint 107 State Francis St 32nd Fl"
select select
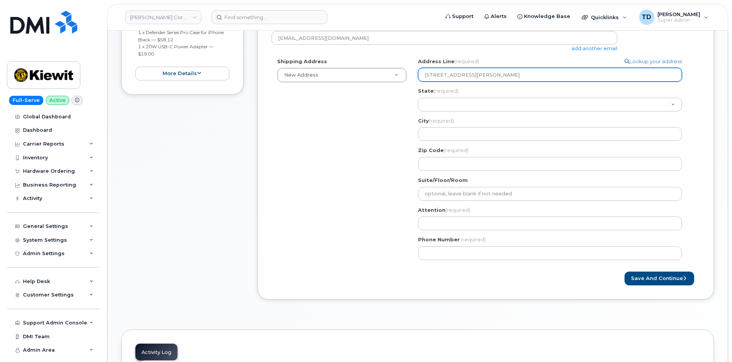
type input "107 Saint 107 State Francis St 32nd F"
select select
type input "107 Saint 107 State Francis St 32nd"
select select
type input "107 Saint 107 State Francis St 32n"
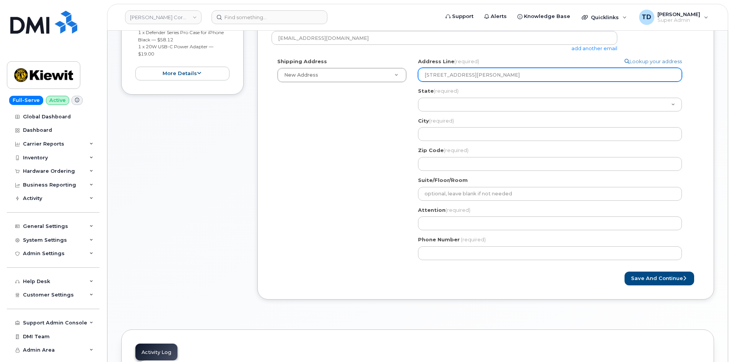
select select
type input "107 Saint 107 State Francis St 32"
select select
type input "107 Saint 107 State Francis St 3"
select select
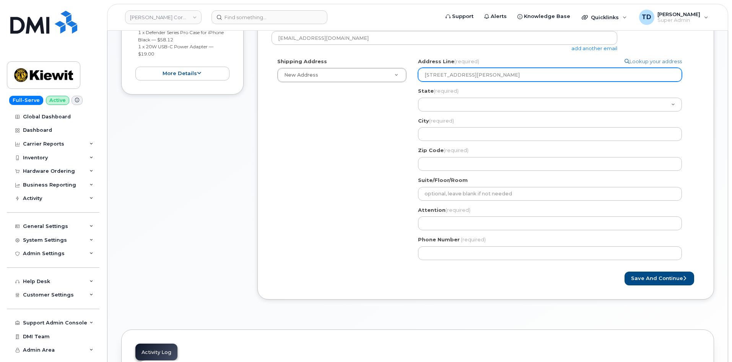
type input "107 Saint 107 State Francis St"
select select
type input "107 Saint 107 Stat Francis St"
select select
type input "107 Saint 107 Sta Francis St"
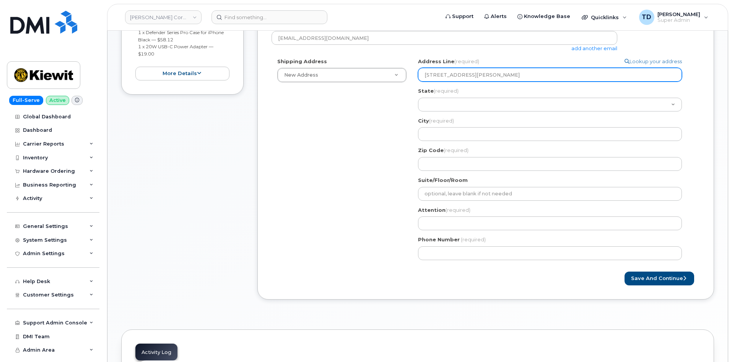
select select
type input "107 Saint 107 St Francis St"
select select
type input "107 Saint 107 S Francis St"
select select
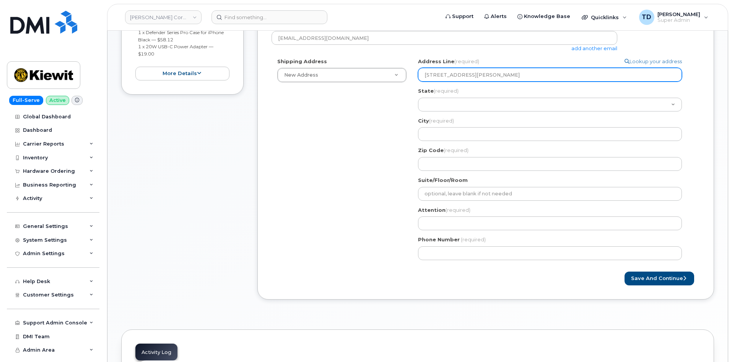
type input "107 Saint 107 Francis St"
select select
type input "107 Saint 107 Francis St"
select select
type input "107 Saint 10 Francis St"
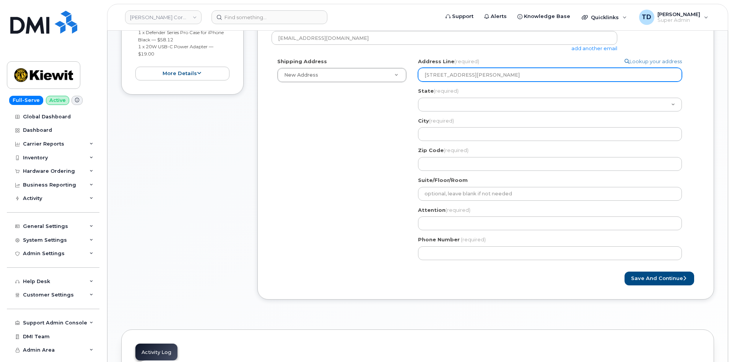
select select
type input "107 Saint 1 Francis St"
select select
type input "107 Saint Francis St"
select select
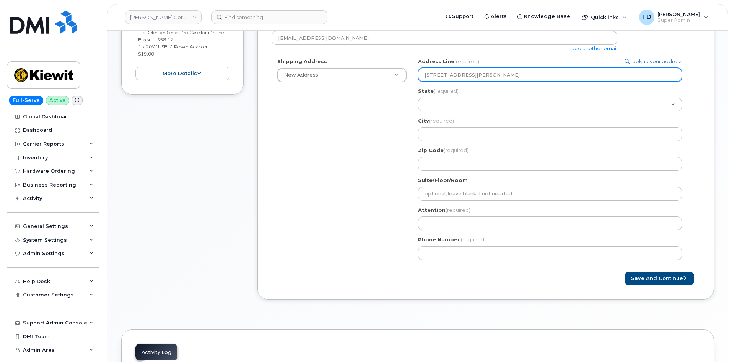
type input "107 Saint Francis St"
select select
click at [497, 80] on input "107 Saint Francis St" at bounding box center [550, 75] width 264 height 14
type input "107 Saint Francis St"
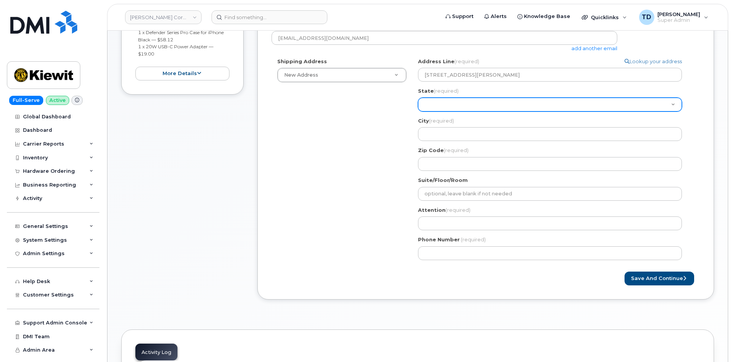
click at [492, 106] on select "Alabama Alaska American Samoa Arizona Arkansas California Colorado Connecticut …" at bounding box center [550, 105] width 264 height 14
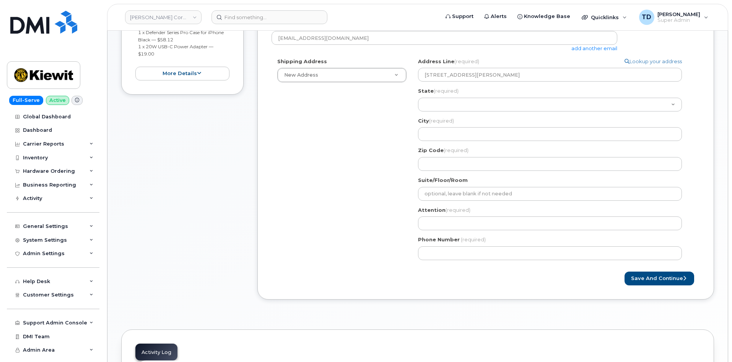
click at [382, 111] on div "Shipping Address New Address New Address 304 Gaille Dr 99 Grandview Rd 3886 Mav…" at bounding box center [483, 162] width 422 height 208
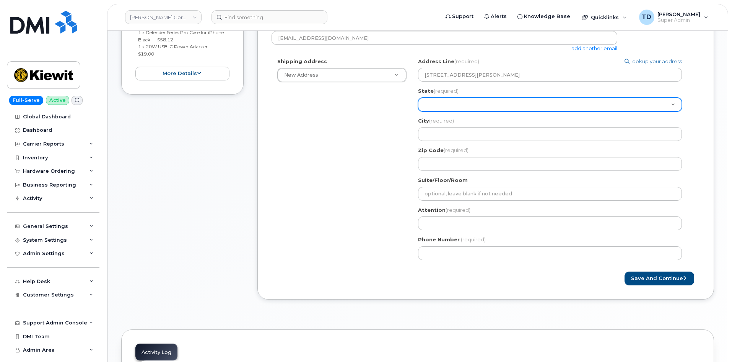
click at [456, 107] on select "Alabama Alaska American Samoa Arizona Arkansas California Colorado Connecticut …" at bounding box center [550, 105] width 264 height 14
select select "AL"
click at [418, 98] on select "Alabama Alaska American Samoa Arizona Arkansas California Colorado Connecticut …" at bounding box center [550, 105] width 264 height 14
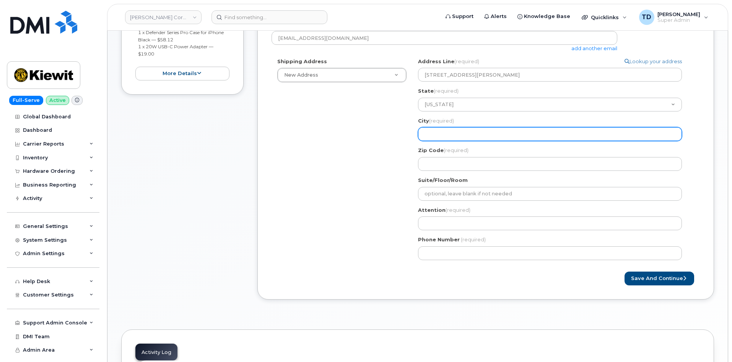
click at [454, 135] on input "City (required)" at bounding box center [550, 134] width 264 height 14
select select
type input "M"
select select
type input "Mo"
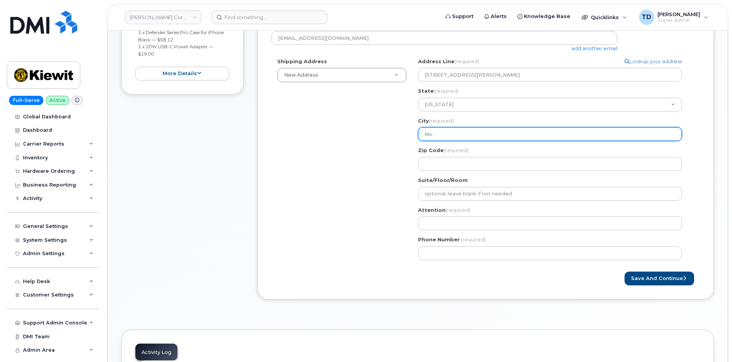
select select
type input "Mob"
select select
type input "Mobi"
select select
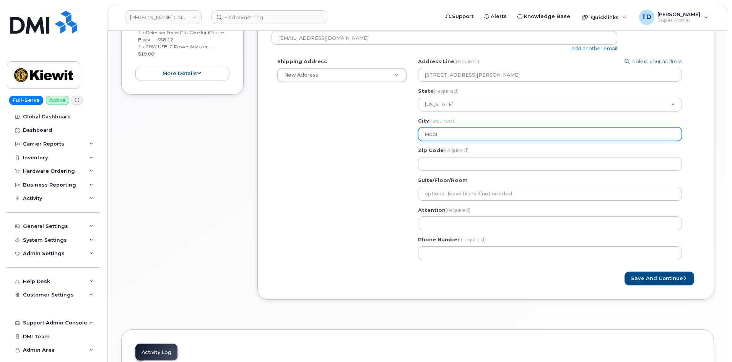
type input "Mobil"
select select
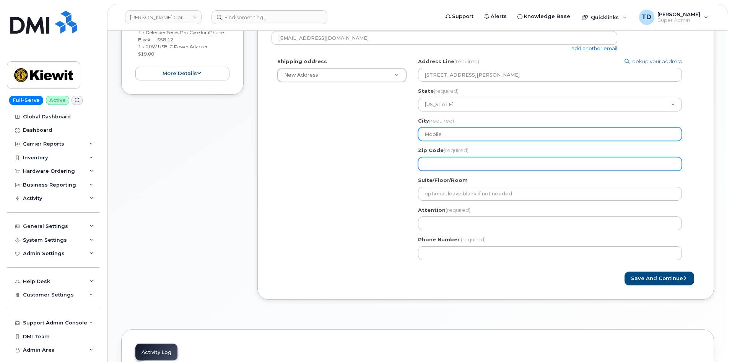
type input "Mobile"
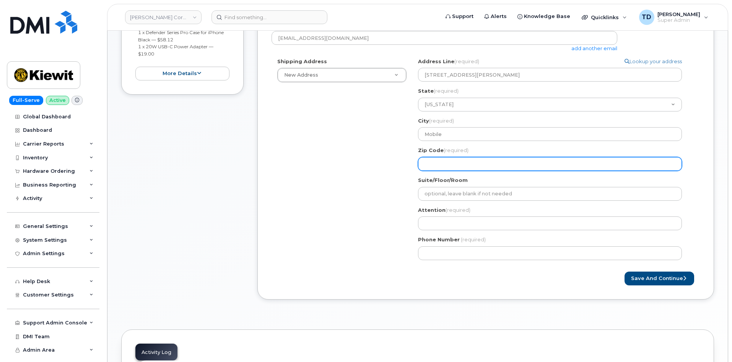
click at [449, 160] on input "Zip Code (required)" at bounding box center [550, 164] width 264 height 14
click at [455, 166] on input "Zip Code (required)" at bounding box center [550, 164] width 264 height 14
paste input "36602"
select select
type input "36602"
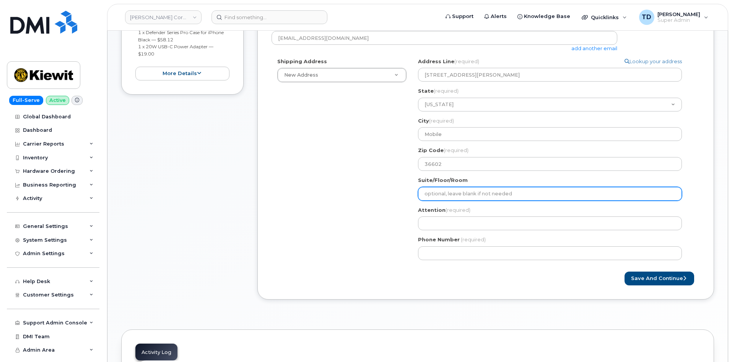
click at [479, 195] on input "Suite/Floor/Room" at bounding box center [550, 194] width 264 height 14
paste input "32nd Floor"
select select
type input "32nd Floor"
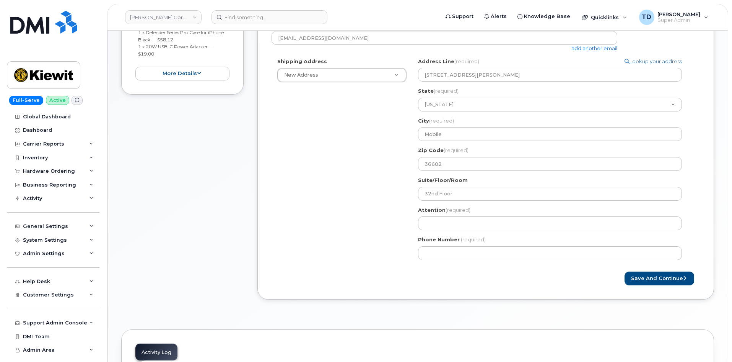
click at [391, 224] on div "Shipping Address New Address New Address 304 Gaille Dr 99 Grandview Rd 3886 Mav…" at bounding box center [483, 162] width 422 height 208
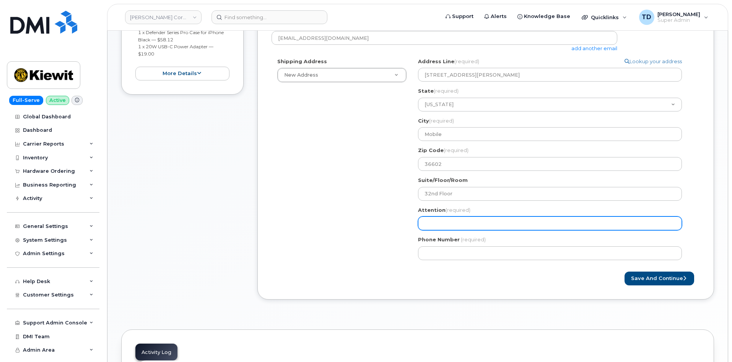
click at [460, 223] on input "Attention (required)" at bounding box center [550, 223] width 264 height 14
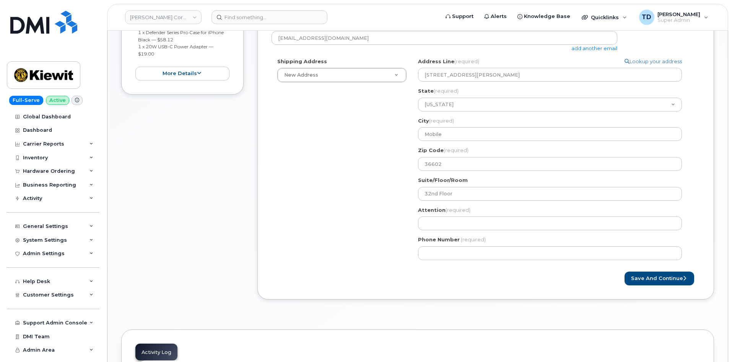
click at [435, 233] on div "AL Mobile Search your address... Manually edit your address Click to search 107…" at bounding box center [553, 162] width 282 height 208
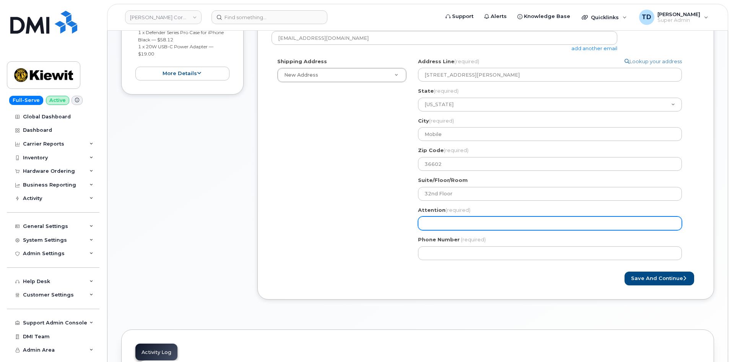
click at [437, 227] on input "Attention (required)" at bounding box center [550, 223] width 264 height 14
paste input "Brendan Barnes"
select select
type input "Brendan Barnes"
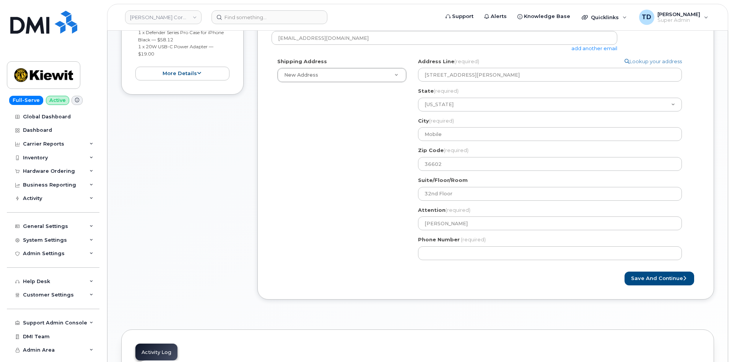
click at [383, 223] on div "Shipping Address New Address New Address 304 Gaille Dr 99 Grandview Rd 3886 Mav…" at bounding box center [483, 162] width 422 height 208
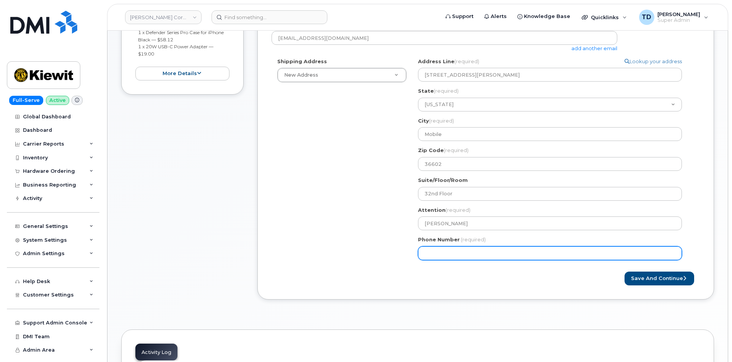
click at [456, 253] on input "Phone Number" at bounding box center [550, 253] width 264 height 14
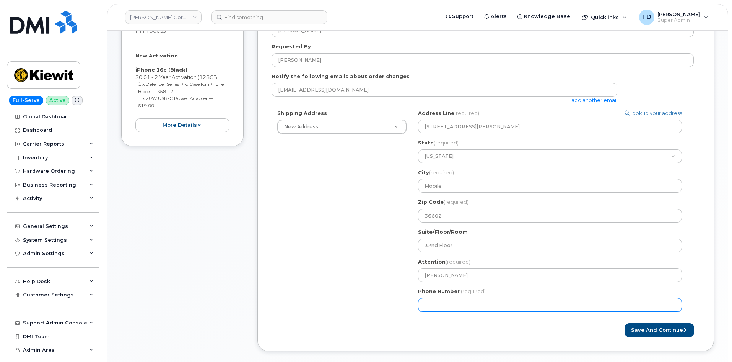
scroll to position [153, 0]
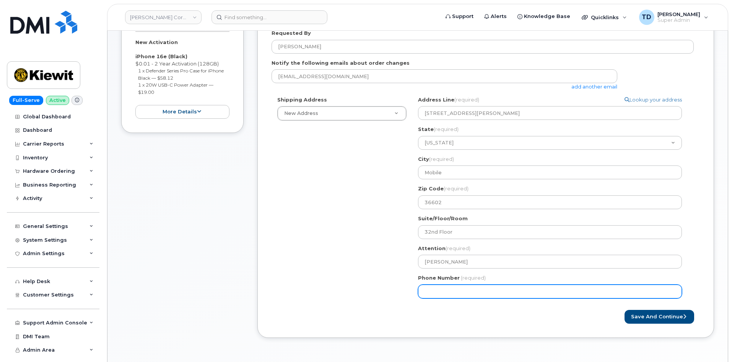
drag, startPoint x: 467, startPoint y: 298, endPoint x: 473, endPoint y: 297, distance: 5.9
click at [468, 298] on div "AL Mobile Search your address... Manually edit your address Click to search 107…" at bounding box center [553, 200] width 282 height 208
click at [473, 293] on input "Phone Number" at bounding box center [550, 291] width 264 height 14
paste input "3083901331"
select select
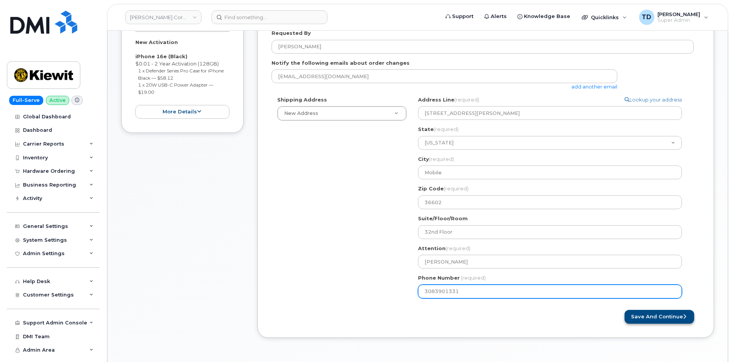
type input "3083901331"
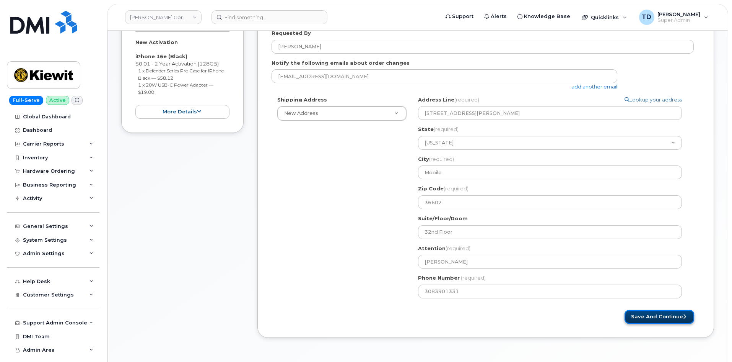
click at [673, 311] on button "Save and Continue" at bounding box center [660, 317] width 70 height 14
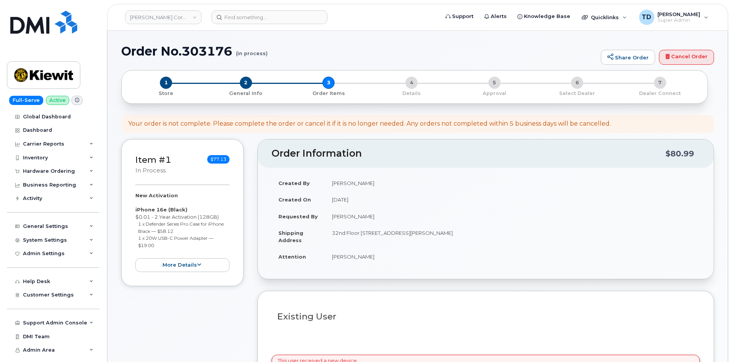
select select
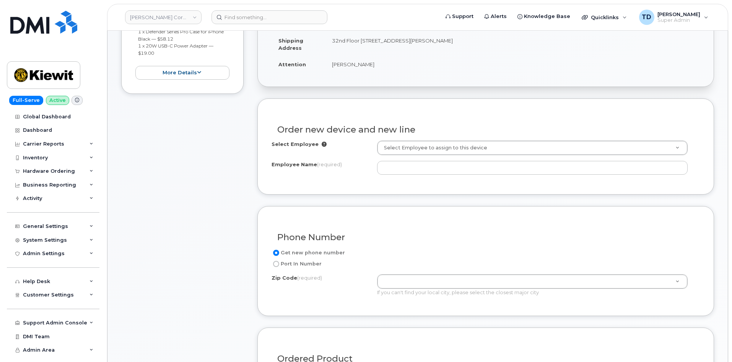
scroll to position [230, 0]
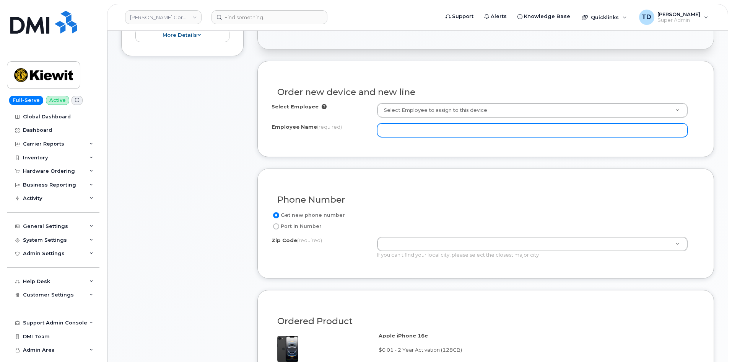
drag, startPoint x: 452, startPoint y: 128, endPoint x: 440, endPoint y: 128, distance: 12.3
click at [452, 128] on input "Employee Name (required)" at bounding box center [532, 130] width 311 height 14
click at [442, 131] on input "Employee Name (required)" at bounding box center [532, 130] width 311 height 14
paste input "[PERSON_NAME]"
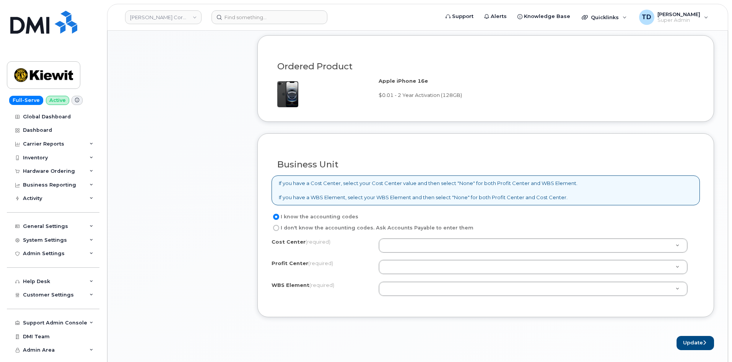
scroll to position [497, 0]
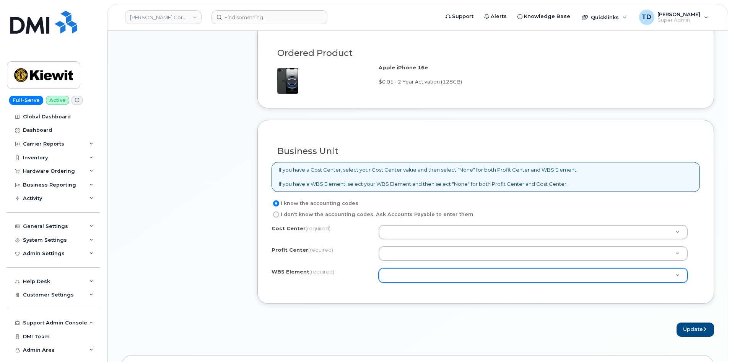
type input "[PERSON_NAME]"
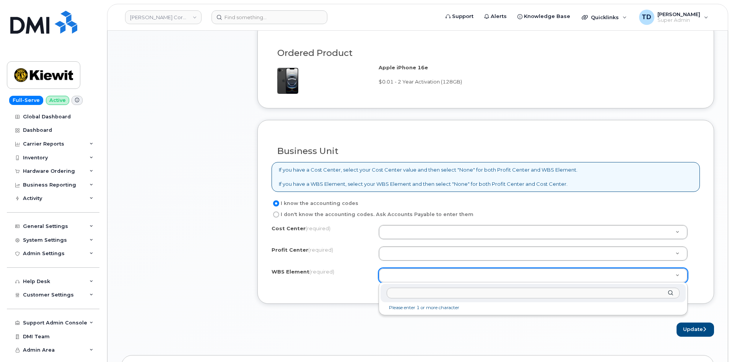
click at [427, 296] on input "text" at bounding box center [533, 292] width 293 height 11
paste input "110200.1990"
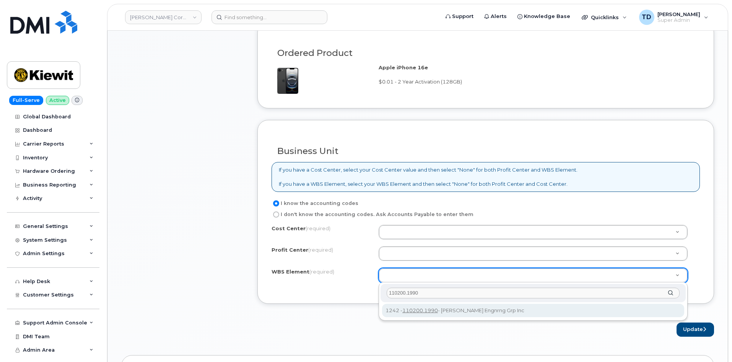
type input "110200.1990"
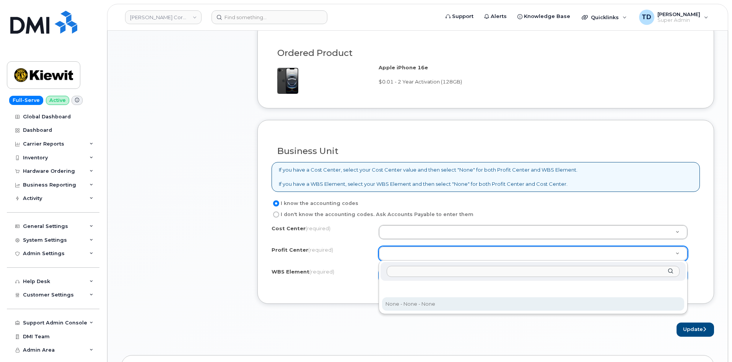
select select "None"
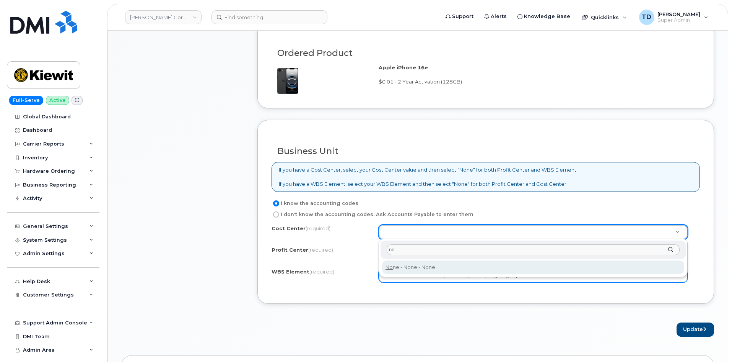
type input "no"
type input "None"
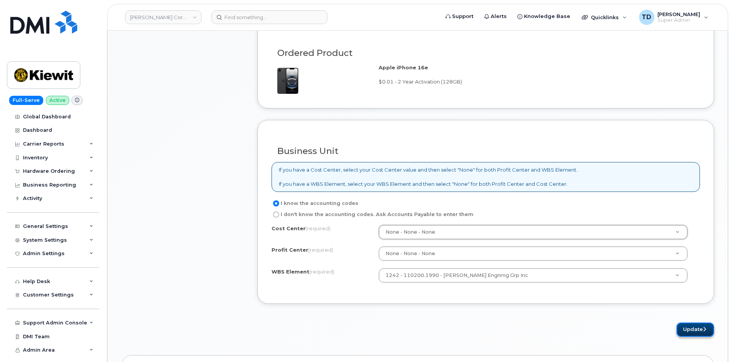
click at [690, 326] on button "Update" at bounding box center [695, 329] width 37 height 14
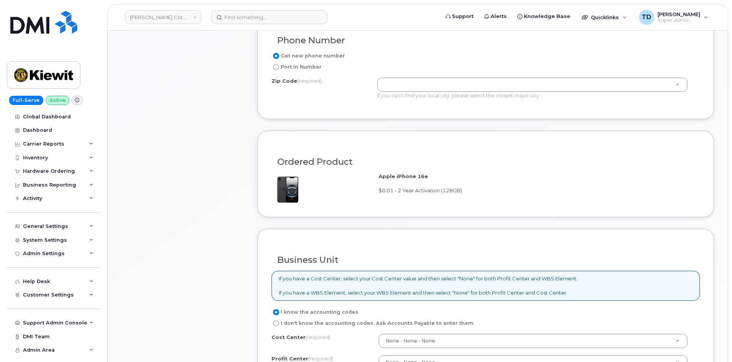
scroll to position [272, 0]
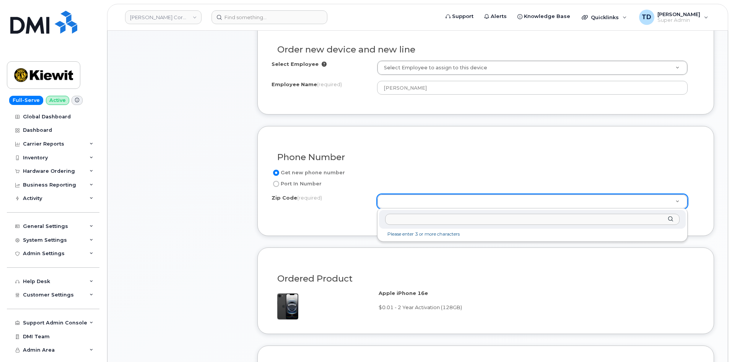
click at [453, 217] on input "Zip Code (required)" at bounding box center [532, 219] width 295 height 11
paste input "36602"
type input "36602"
type input "36602 (Mobile, AL)"
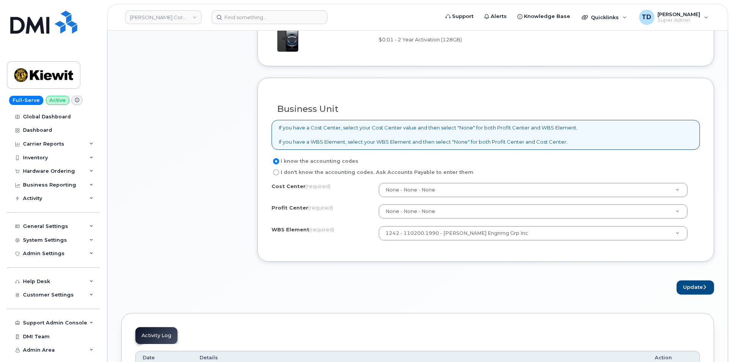
scroll to position [540, 0]
click at [700, 288] on button "Update" at bounding box center [695, 287] width 37 height 14
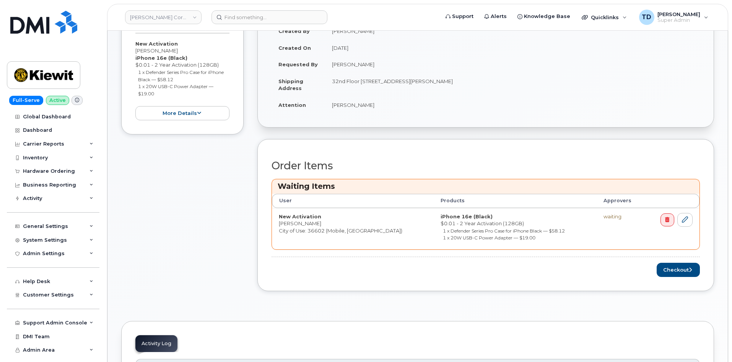
scroll to position [191, 0]
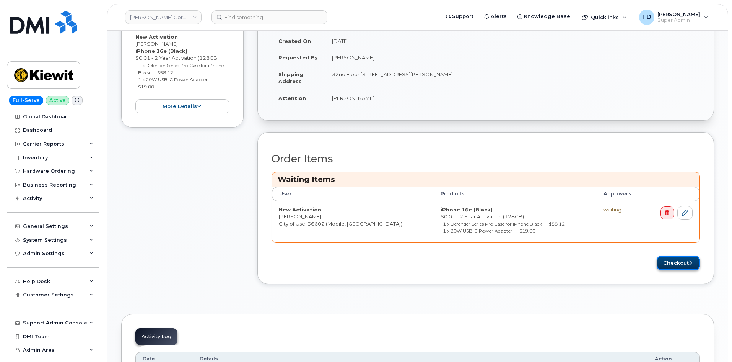
click at [678, 269] on button "Checkout" at bounding box center [678, 263] width 43 height 14
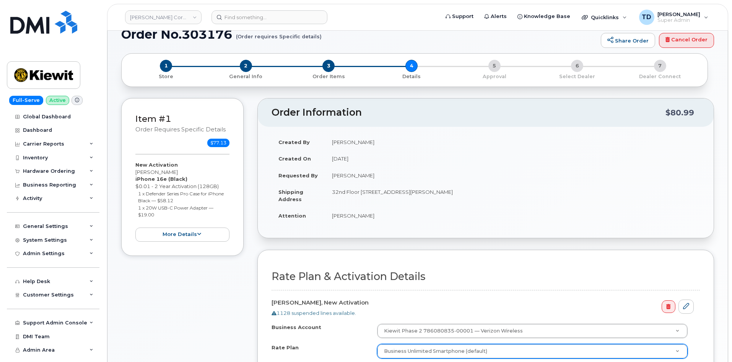
scroll to position [191, 0]
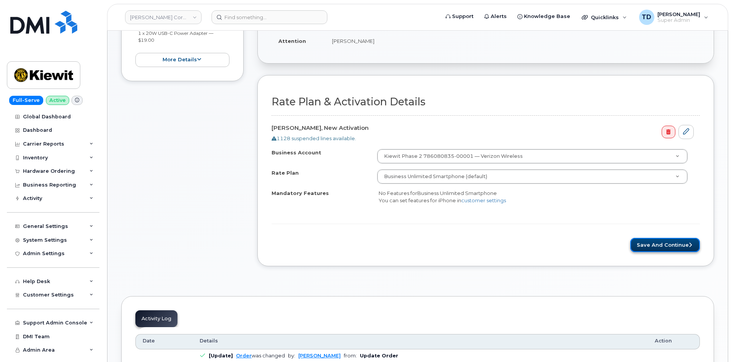
click at [681, 241] on button "Save and Continue" at bounding box center [666, 245] width 70 height 14
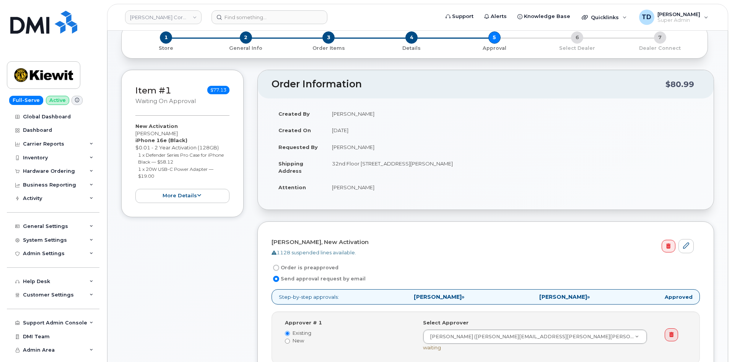
scroll to position [153, 0]
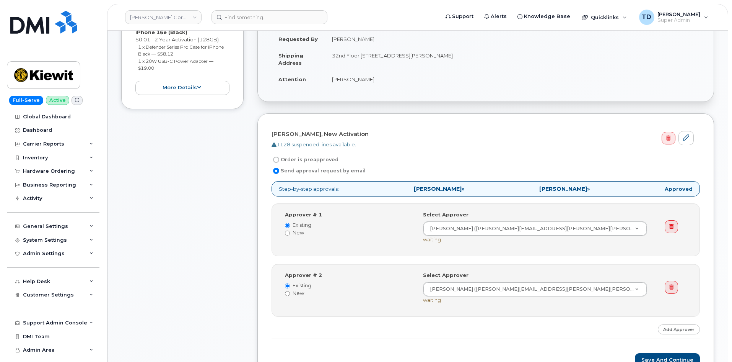
click at [305, 161] on label "Order is preapproved" at bounding box center [305, 159] width 67 height 9
click at [279, 161] on input "Order is preapproved" at bounding box center [276, 159] width 6 height 6
radio input "true"
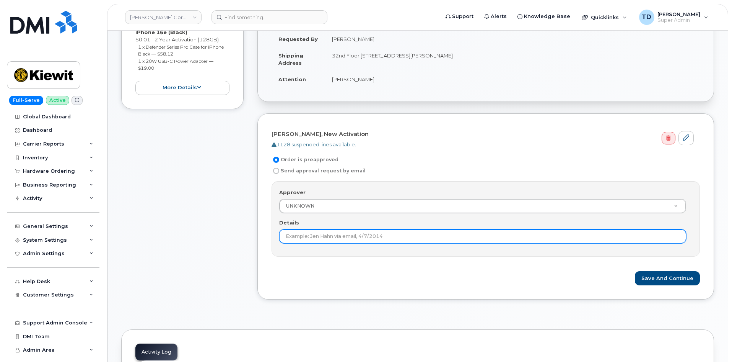
click at [487, 234] on input "Details" at bounding box center [482, 236] width 407 height 14
type input "Under $100"
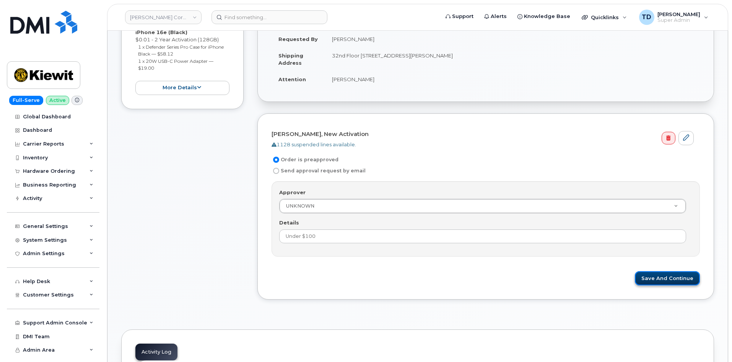
click at [668, 278] on button "Save and Continue" at bounding box center [667, 278] width 65 height 14
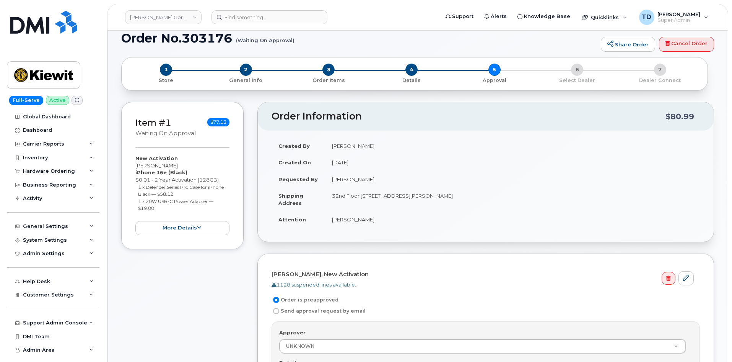
scroll to position [0, 0]
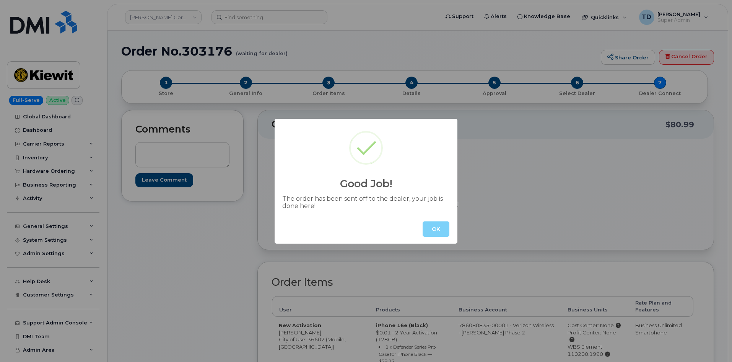
click at [442, 226] on button "OK" at bounding box center [436, 228] width 27 height 15
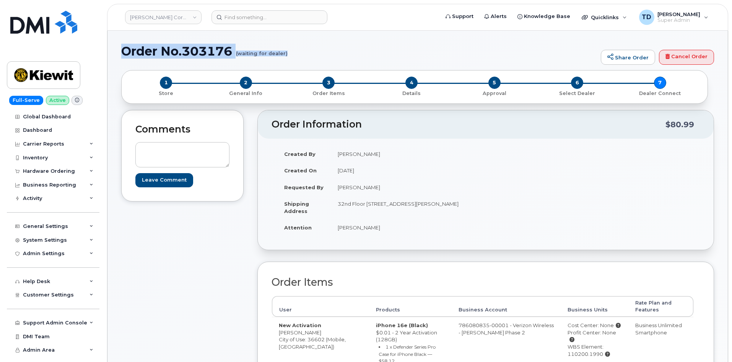
drag, startPoint x: 120, startPoint y: 55, endPoint x: 289, endPoint y: 58, distance: 169.1
copy h1 "Order No.303176 (waiting for dealer)"
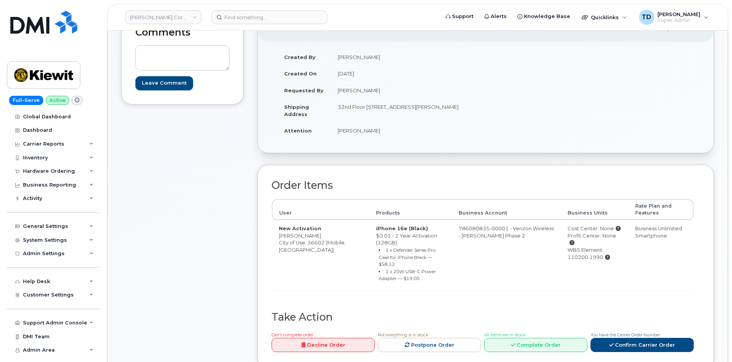
scroll to position [38, 0]
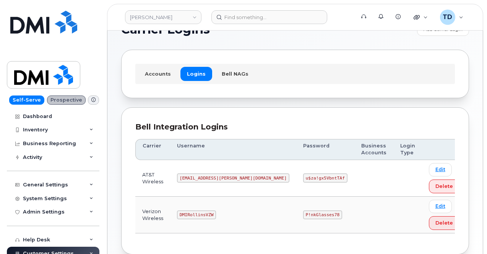
scroll to position [38, 0]
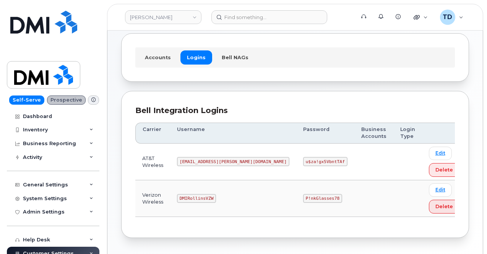
click at [303, 199] on code "P!nkGlasses78" at bounding box center [322, 198] width 39 height 9
click at [303, 197] on code "P!nkGlasses78" at bounding box center [322, 198] width 39 height 9
click at [303, 198] on code "P!nkGlasses78" at bounding box center [322, 198] width 39 height 9
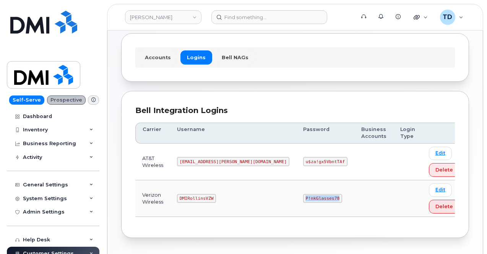
click at [303, 198] on code "P!nkGlasses78" at bounding box center [322, 198] width 39 height 9
copy code "P!nkGlasses78"
click at [316, 97] on div "Bell Integration Logins Carrier Username Password Business Accounts Login Type …" at bounding box center [295, 165] width 348 height 148
